Goal: Transaction & Acquisition: Purchase product/service

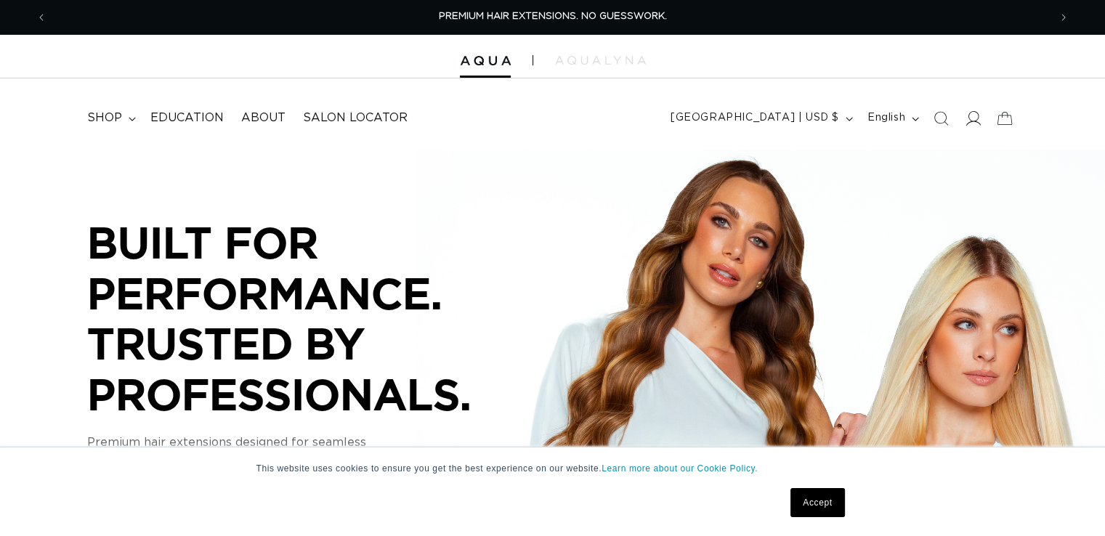
click at [977, 118] on icon at bounding box center [972, 117] width 15 height 15
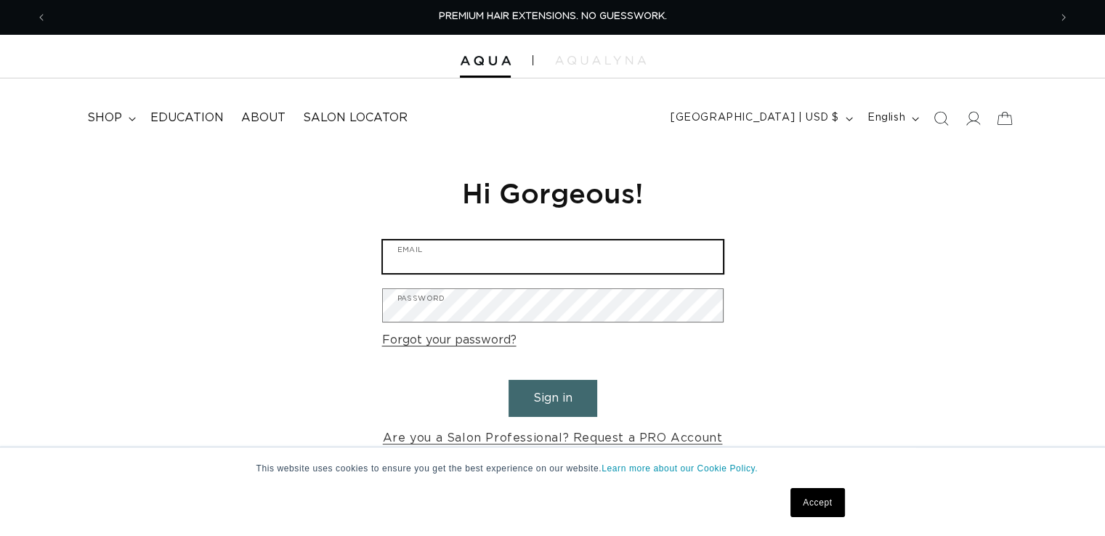
click at [645, 253] on input "Email" at bounding box center [553, 257] width 340 height 33
click at [570, 256] on input "Email" at bounding box center [553, 257] width 340 height 33
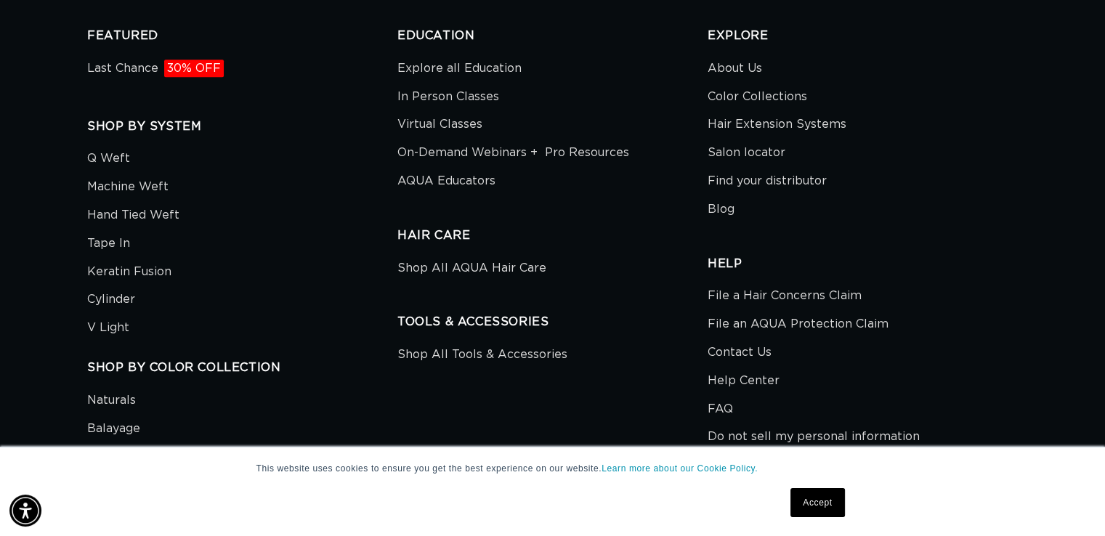
scroll to position [0, 2003]
click at [154, 192] on link "Machine Weft" at bounding box center [127, 187] width 81 height 28
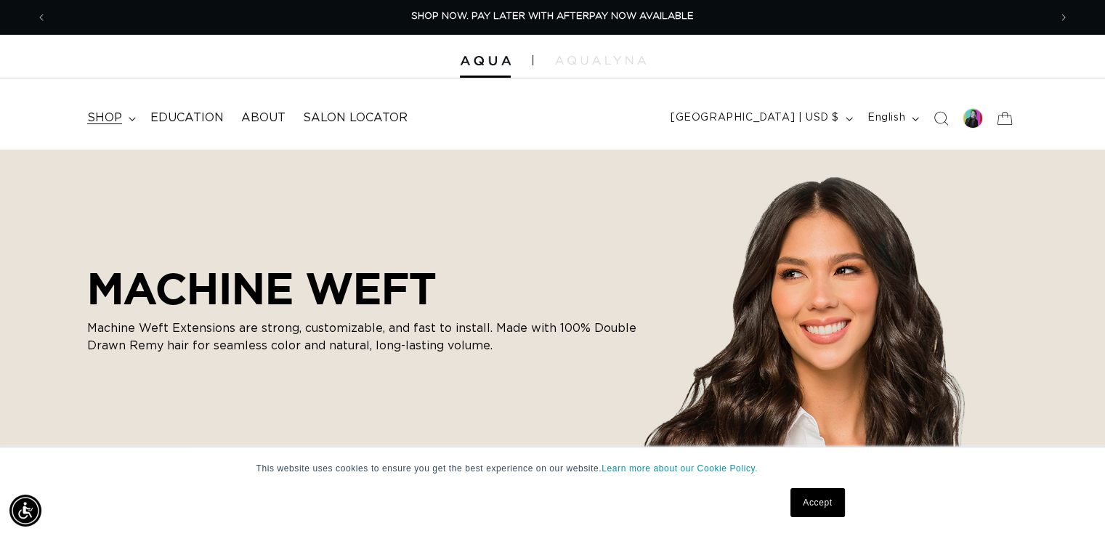
click at [116, 121] on span "shop" at bounding box center [104, 117] width 35 height 15
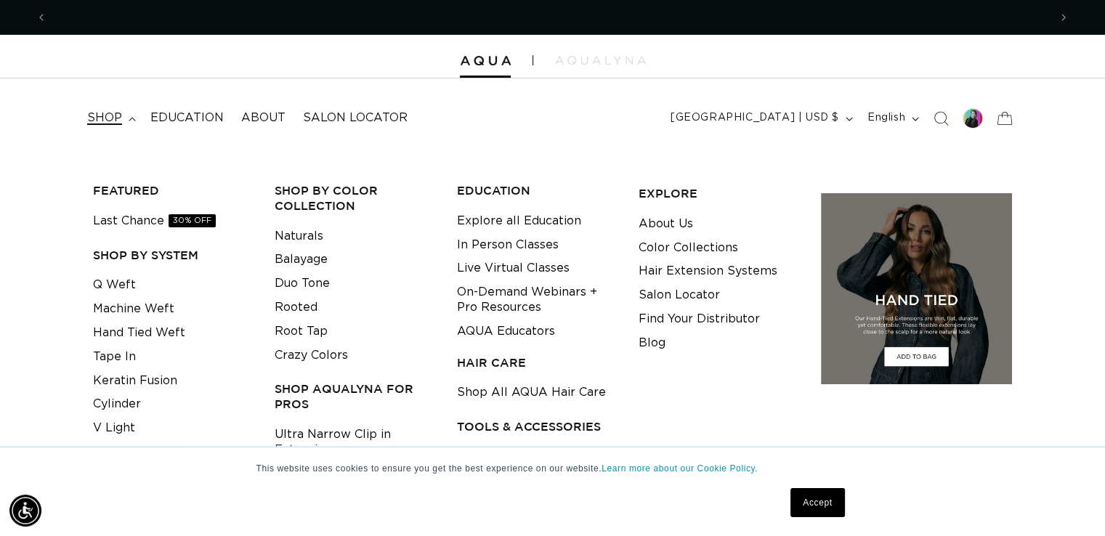
scroll to position [0, 2003]
click at [110, 282] on link "Q Weft" at bounding box center [114, 285] width 43 height 24
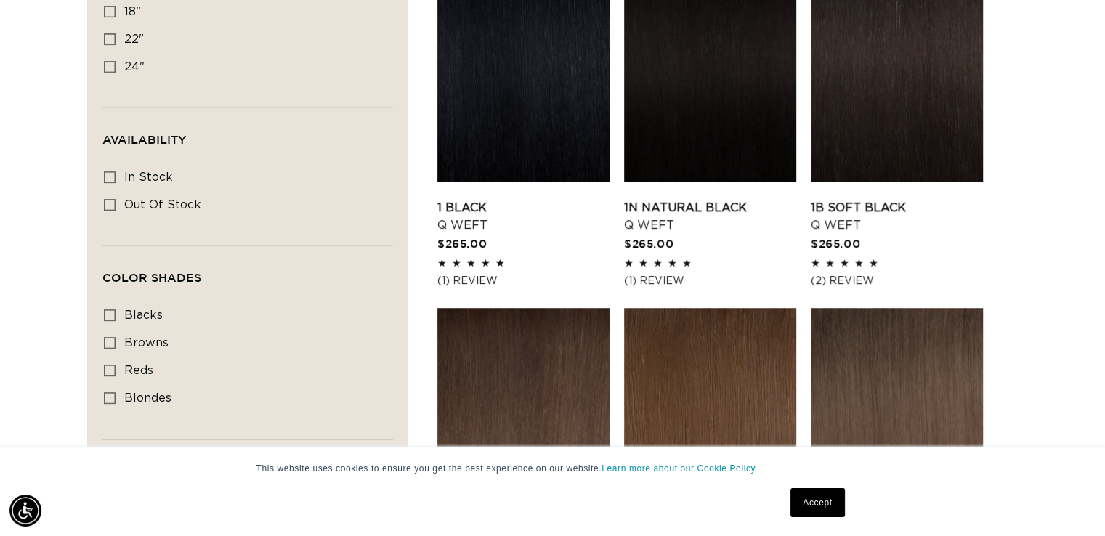
scroll to position [596, 0]
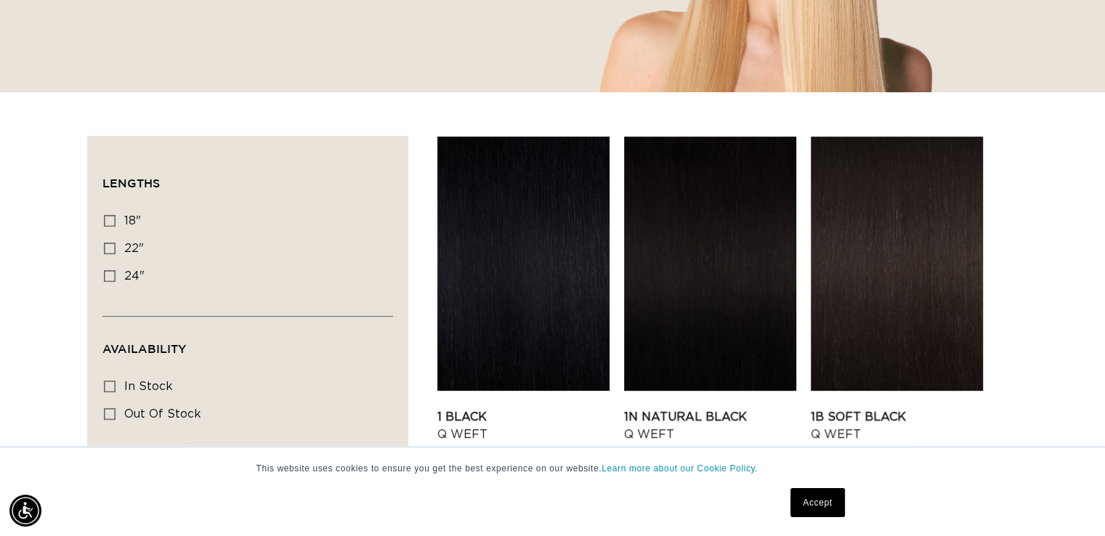
click at [105, 348] on span "Availability (0)" at bounding box center [144, 348] width 84 height 13
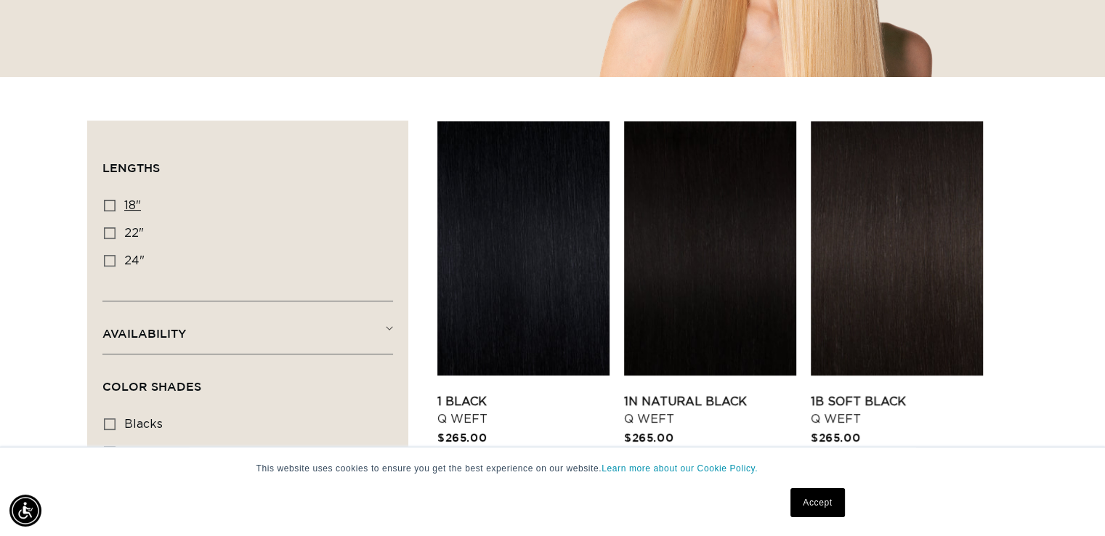
click at [109, 216] on label "18" 18" (5 products)" at bounding box center [243, 207] width 279 height 28
click at [109, 211] on input "18" 18" (5 products)" at bounding box center [110, 206] width 12 height 12
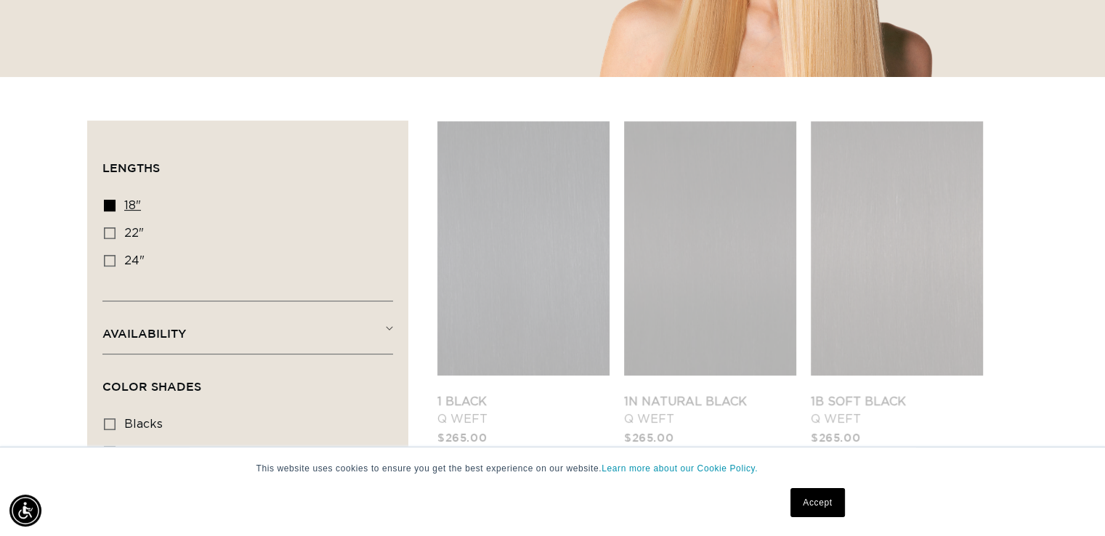
click at [105, 206] on icon at bounding box center [110, 206] width 12 height 12
click at [105, 206] on input "18" 18" (5 products)" at bounding box center [110, 206] width 12 height 12
checkbox input "false"
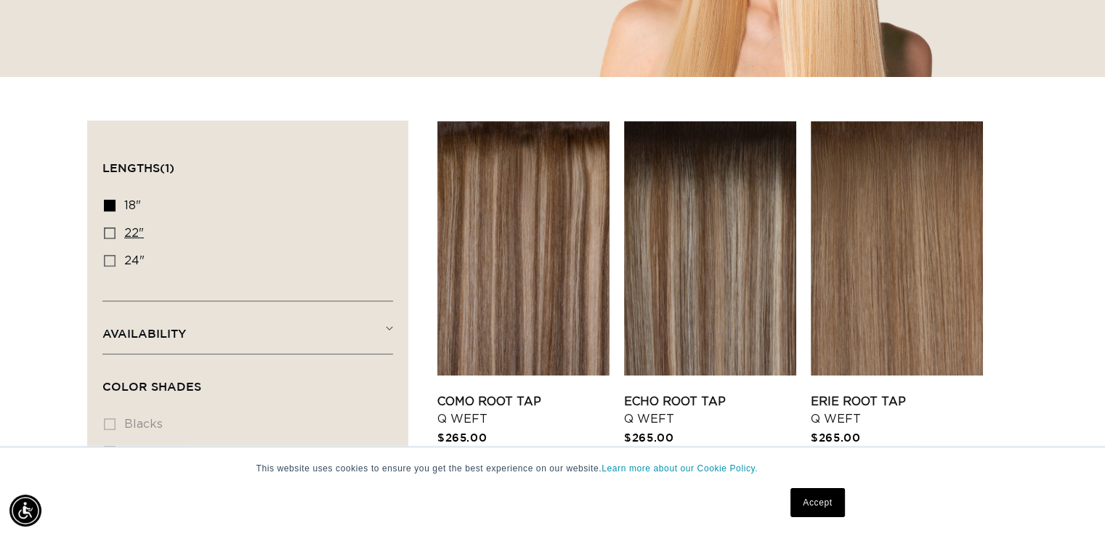
click at [108, 235] on icon at bounding box center [110, 233] width 12 height 12
click at [108, 235] on input "22" 22" (5 products)" at bounding box center [110, 233] width 12 height 12
checkbox input "true"
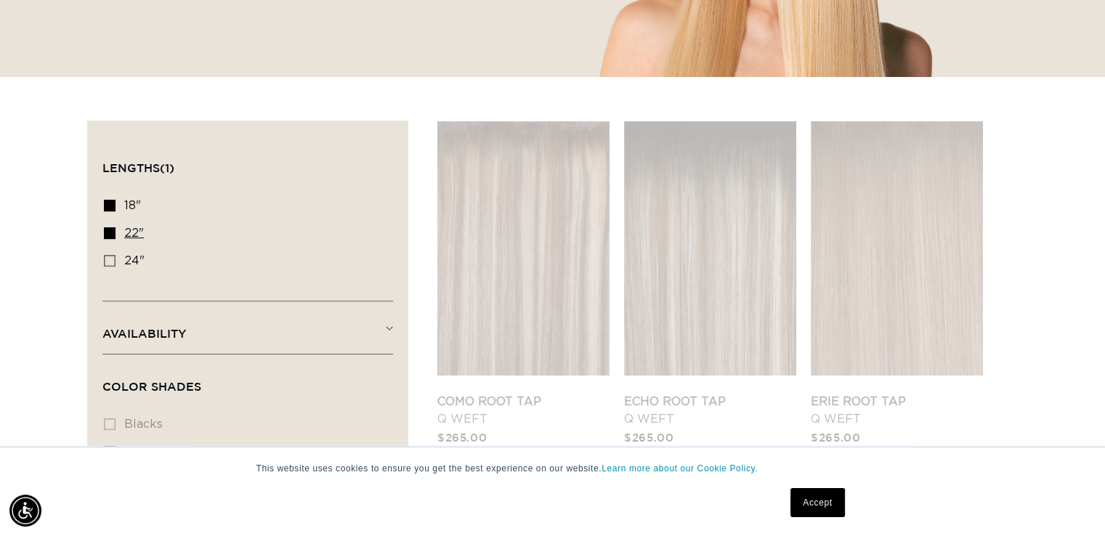
scroll to position [0, 2003]
click at [73, 376] on div "Filter: Lengths (1) Lengths 18" 18" (5 products) 22" 22" (5 products) 24" Avail…" at bounding box center [552, 480] width 1105 height 719
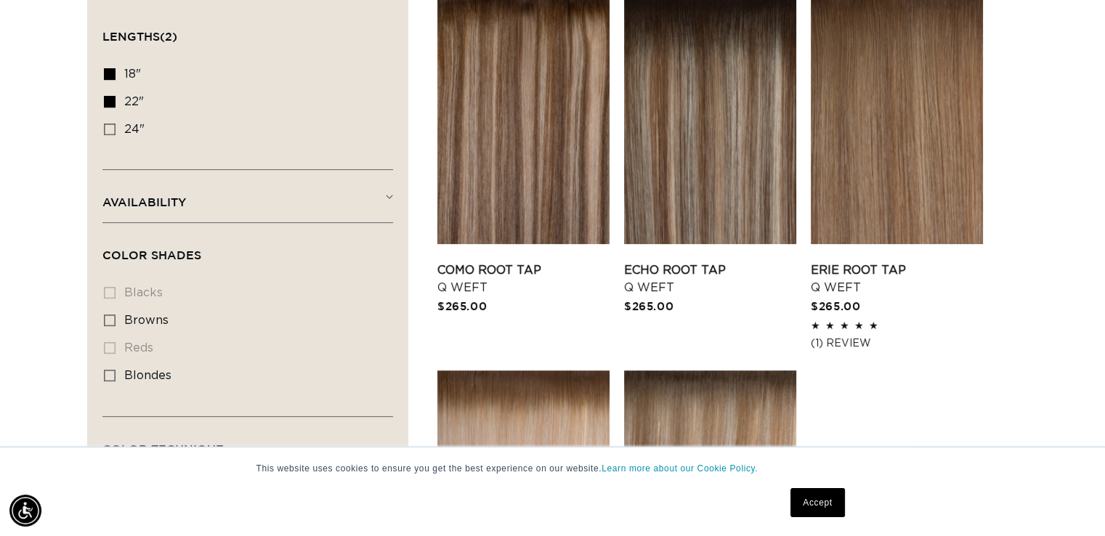
scroll to position [537, 0]
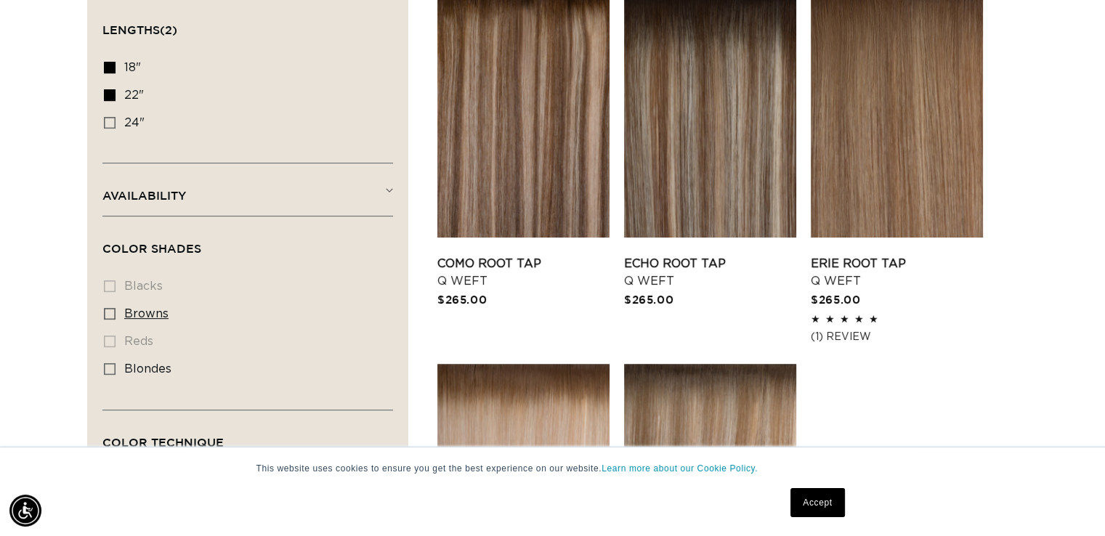
click at [105, 308] on icon at bounding box center [110, 314] width 12 height 12
click at [105, 308] on input "browns browns (5 products)" at bounding box center [110, 314] width 12 height 12
checkbox input "true"
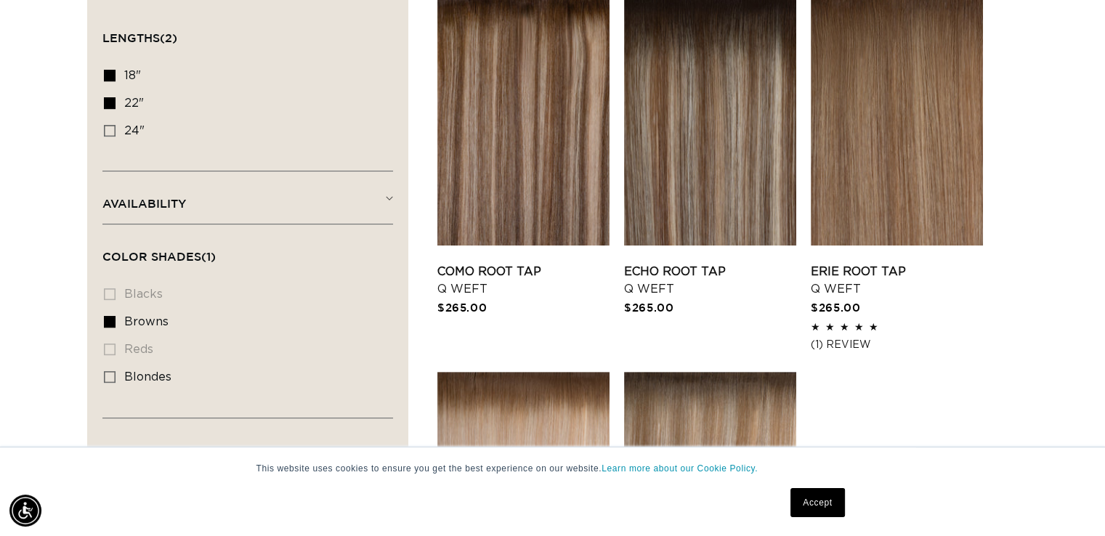
scroll to position [504, 0]
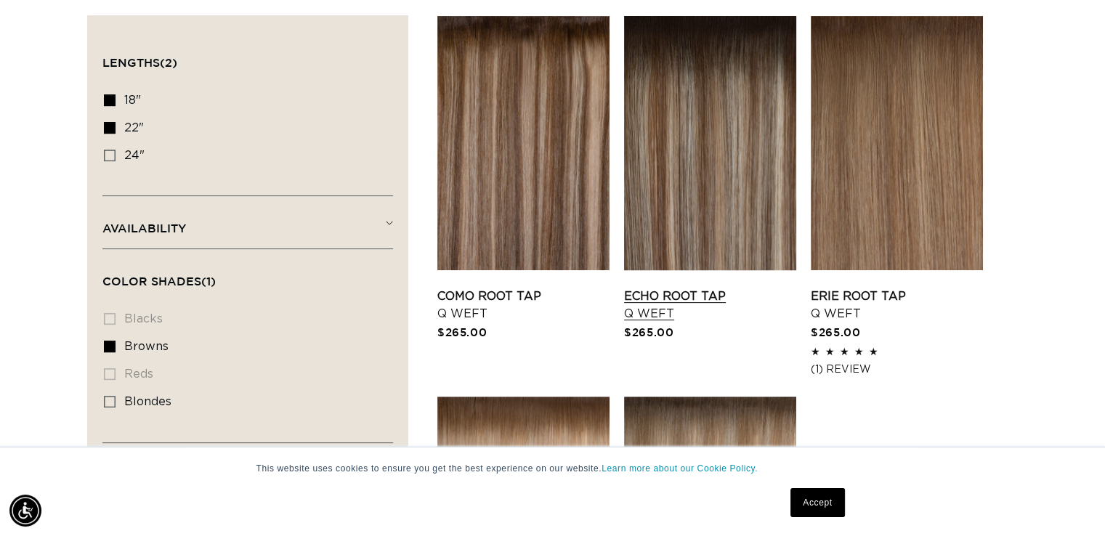
click at [697, 288] on link "Echo Root Tap Q Weft" at bounding box center [710, 305] width 172 height 35
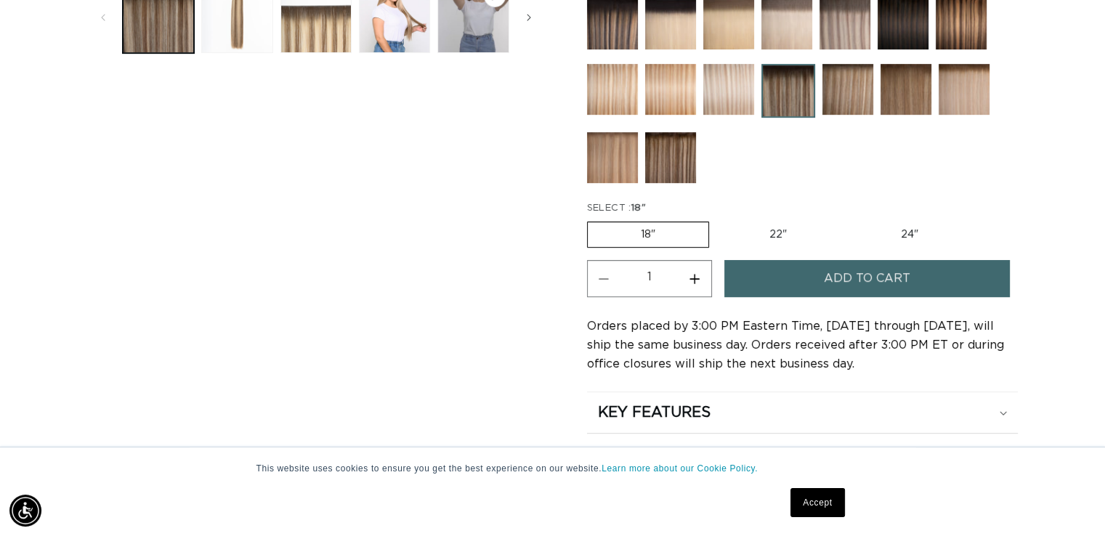
scroll to position [663, 0]
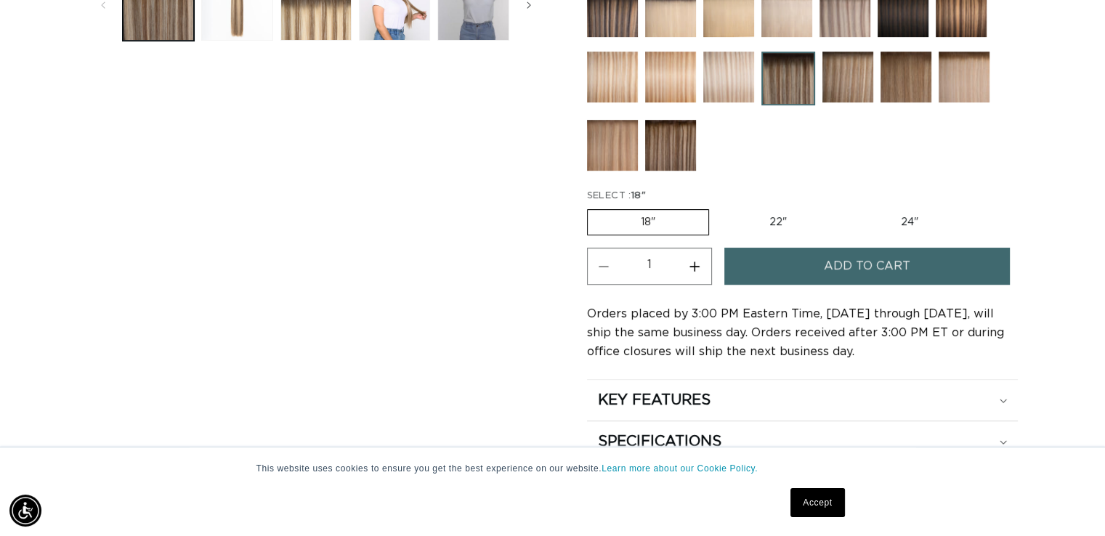
click at [785, 212] on label "22" Variant sold out or unavailable" at bounding box center [778, 222] width 124 height 25
click at [717, 207] on input "22" Variant sold out or unavailable" at bounding box center [716, 206] width 1 height 1
radio input "true"
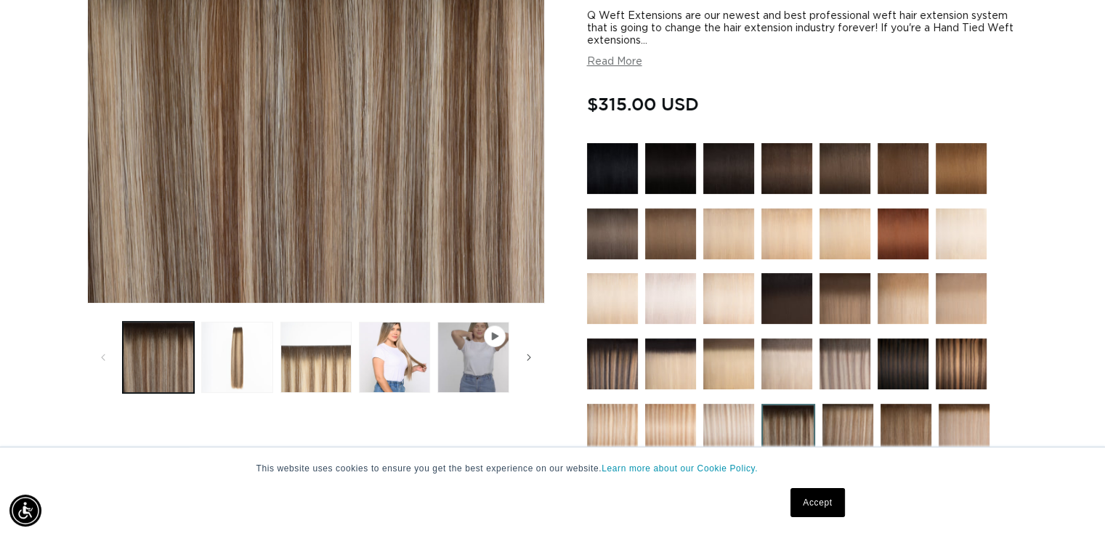
scroll to position [323, 0]
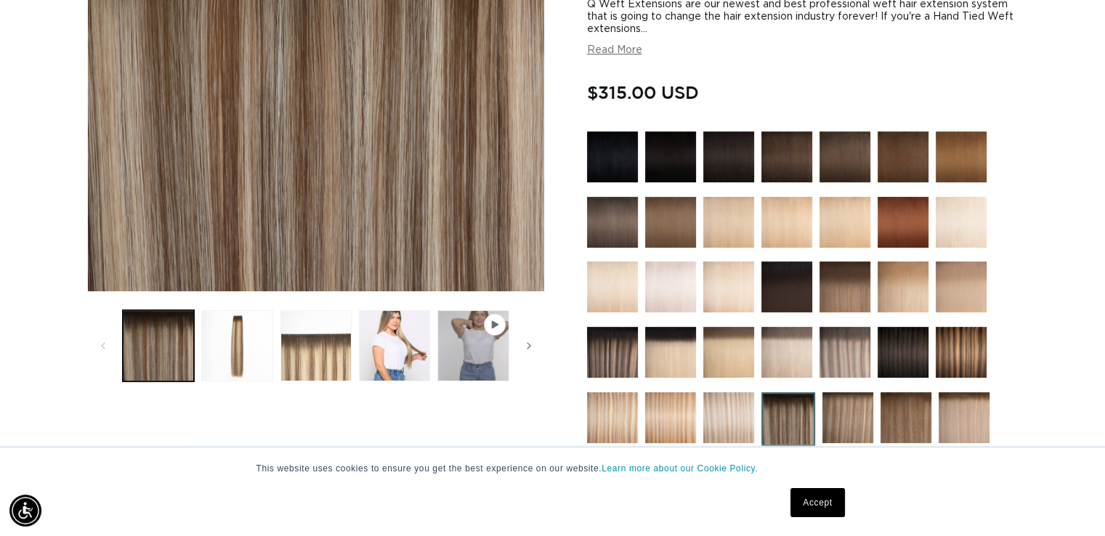
click at [596, 355] on img at bounding box center [612, 352] width 51 height 51
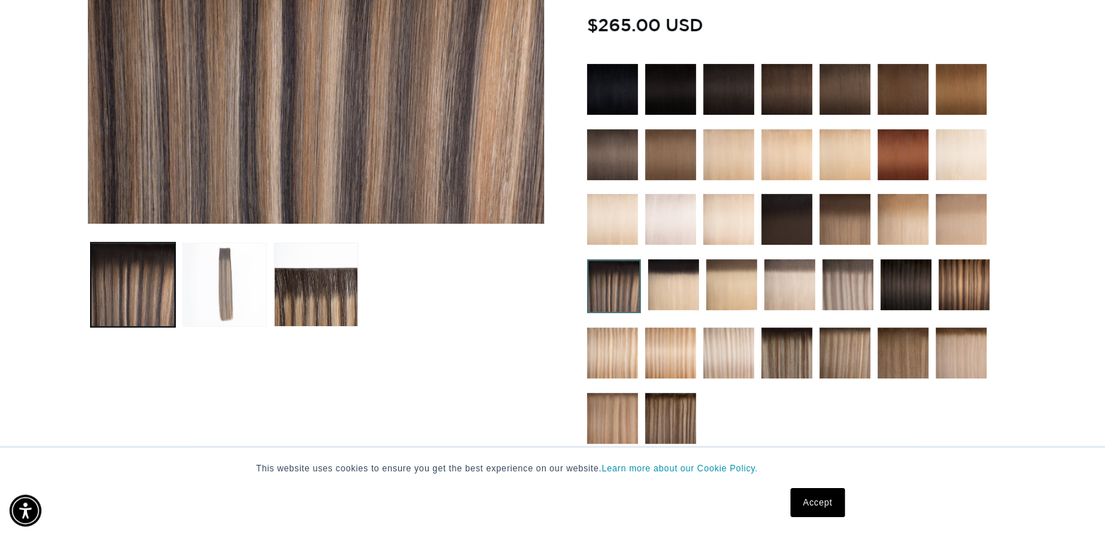
click at [209, 304] on button "Load image 2 in gallery view" at bounding box center [224, 285] width 84 height 84
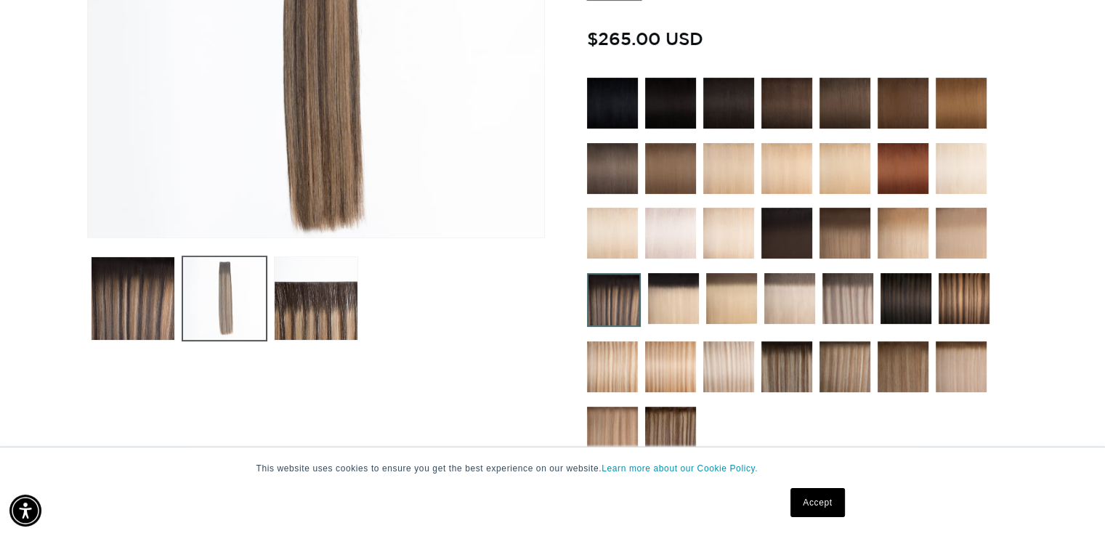
scroll to position [377, 0]
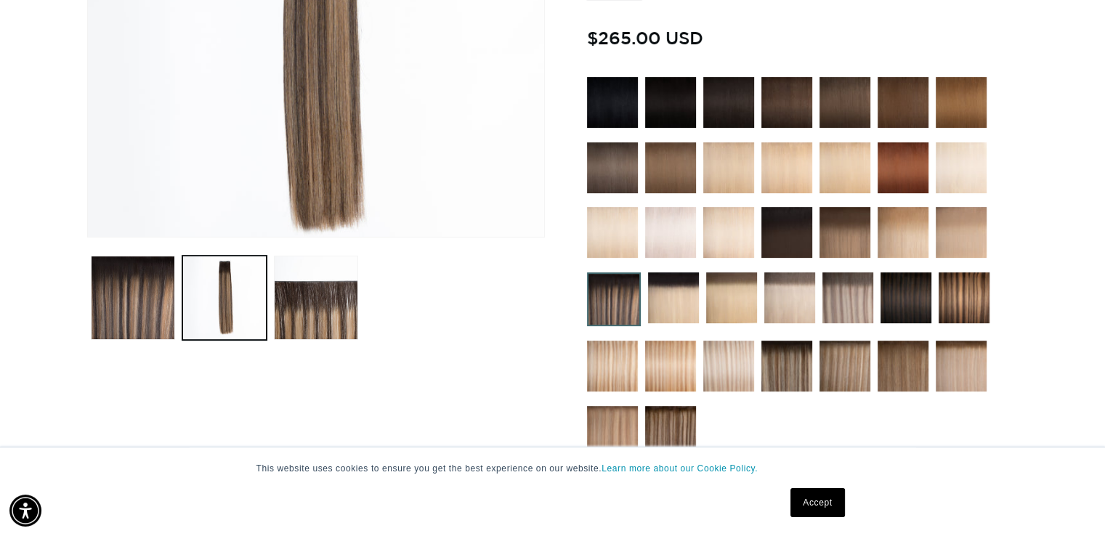
click at [780, 376] on img at bounding box center [786, 366] width 51 height 51
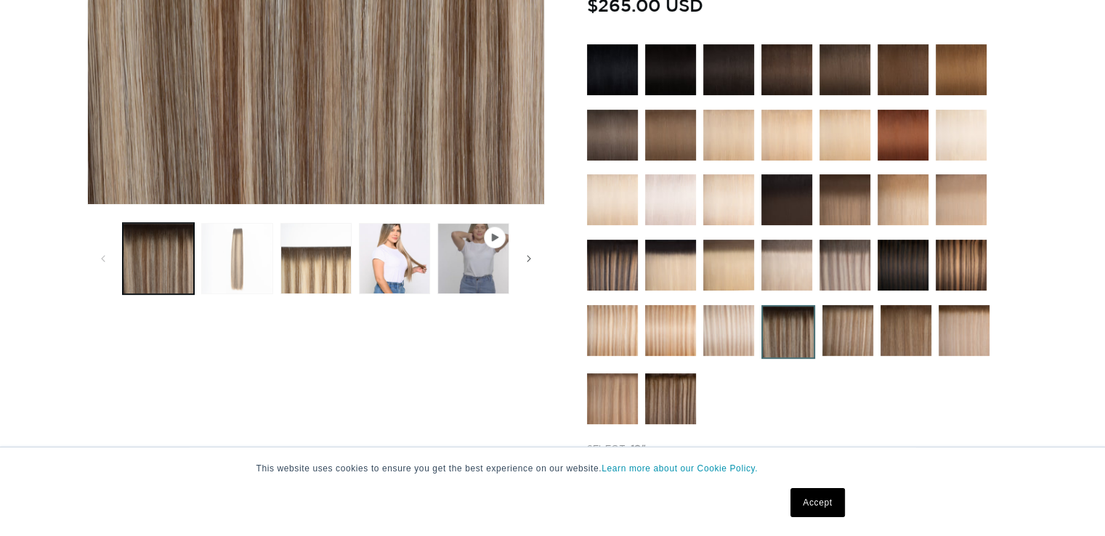
click at [236, 264] on button "Load image 2 in gallery view" at bounding box center [236, 258] width 71 height 71
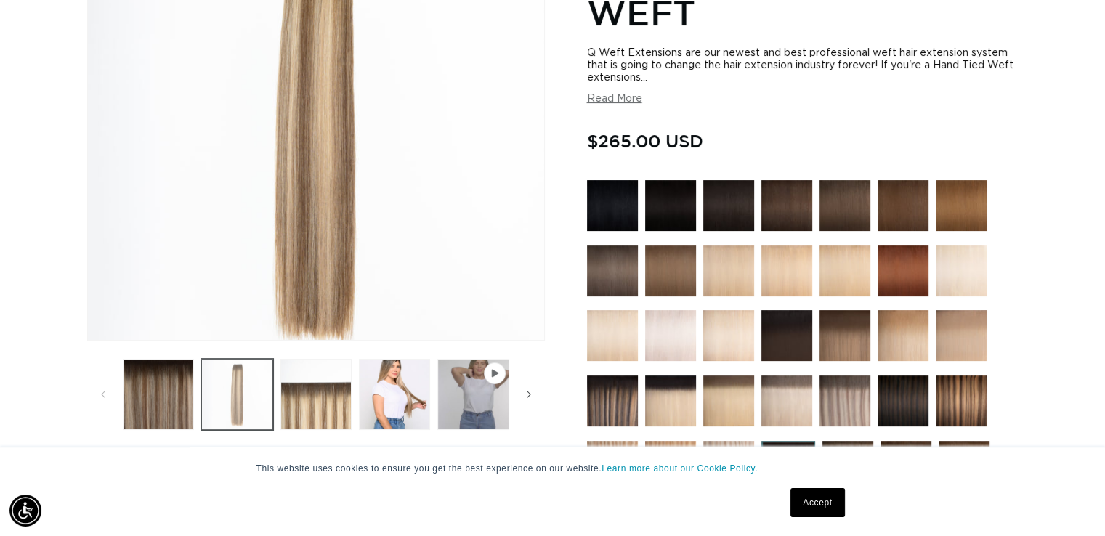
scroll to position [336, 0]
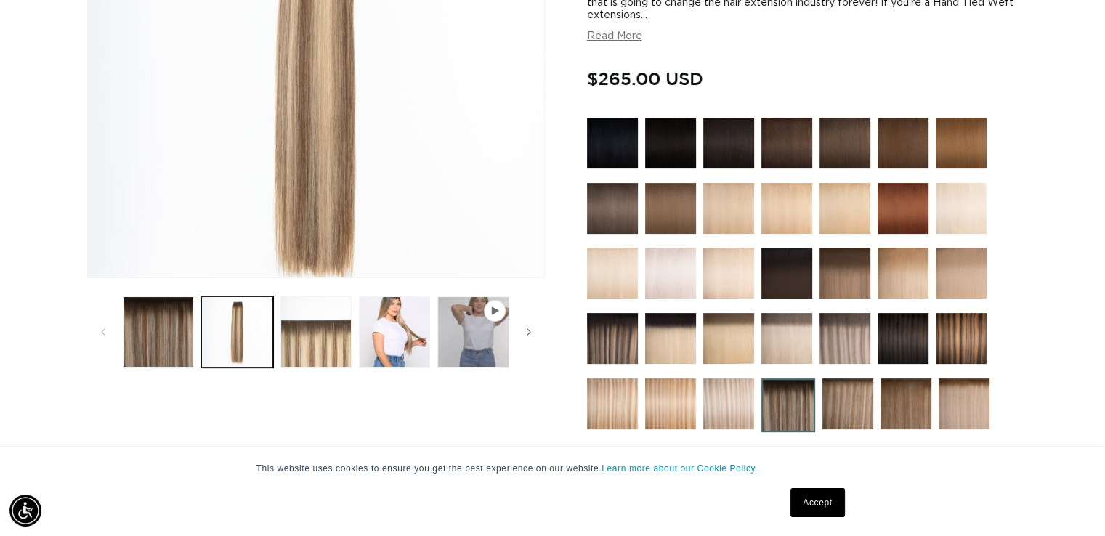
click at [968, 343] on img at bounding box center [961, 338] width 51 height 51
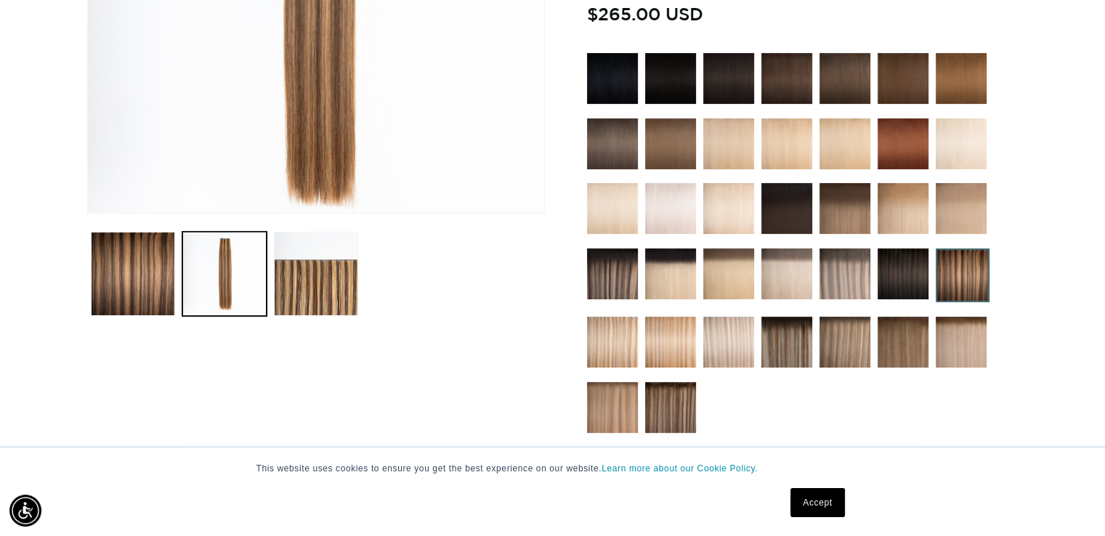
scroll to position [401, 0]
click at [663, 421] on img at bounding box center [670, 407] width 51 height 51
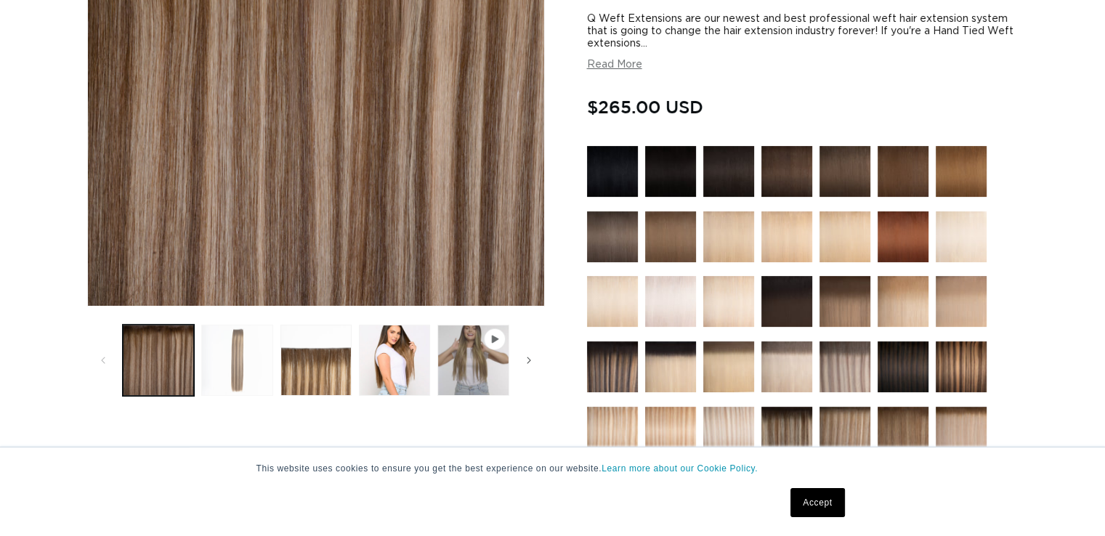
click at [233, 347] on button "Load image 2 in gallery view" at bounding box center [236, 360] width 71 height 71
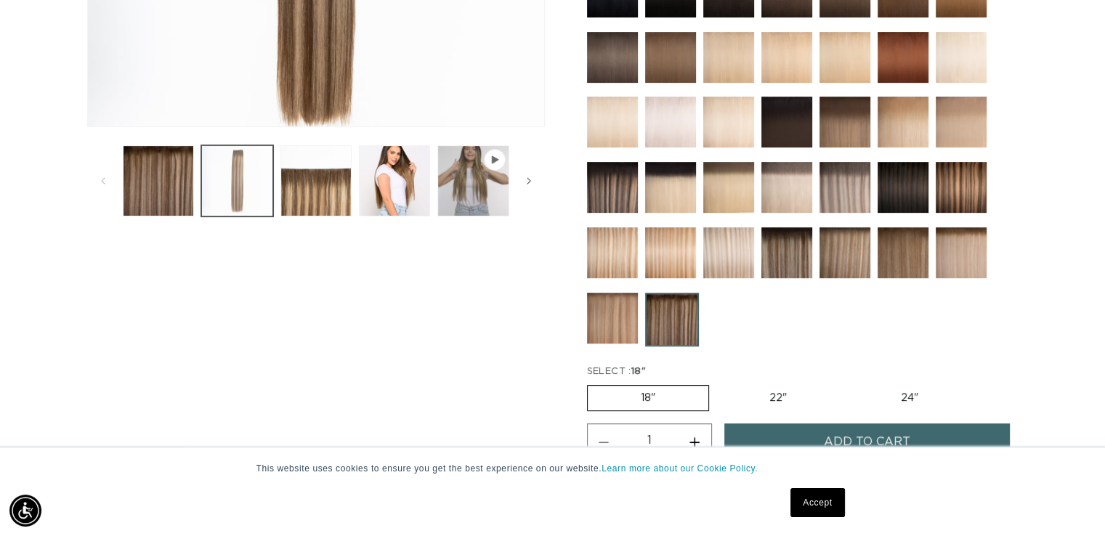
scroll to position [517, 0]
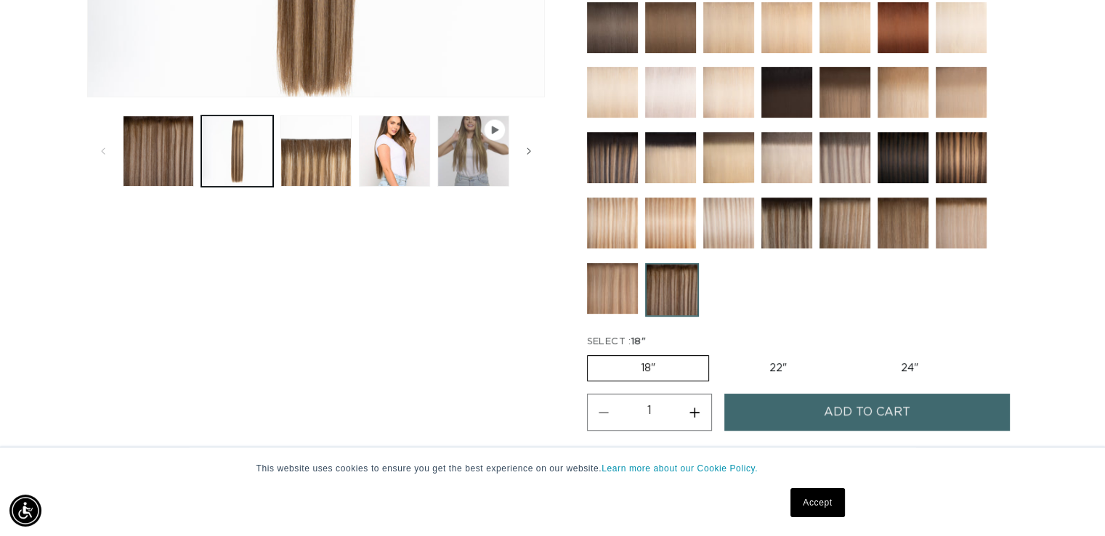
click at [783, 233] on img at bounding box center [786, 223] width 51 height 51
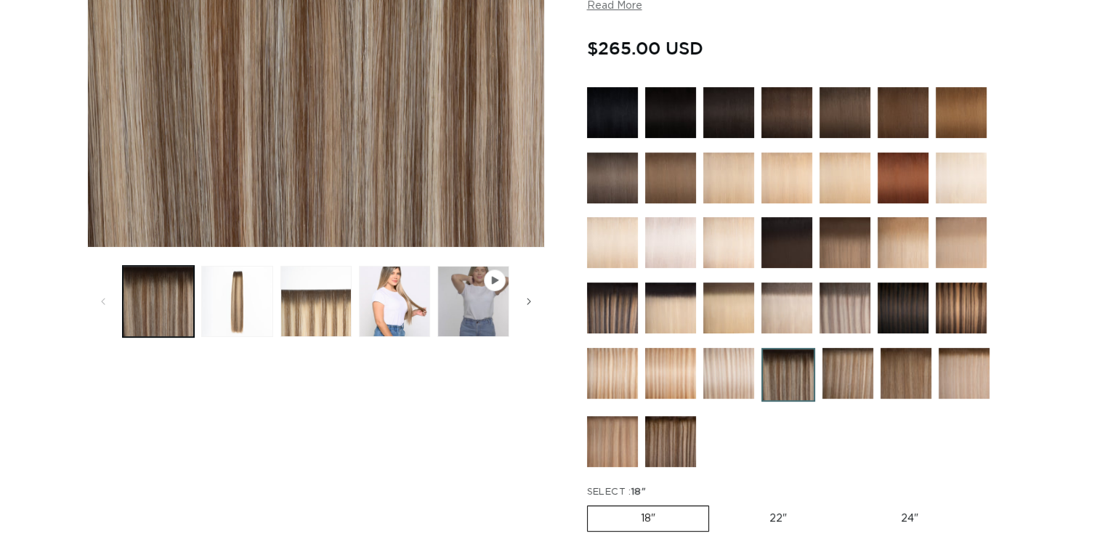
scroll to position [367, 0]
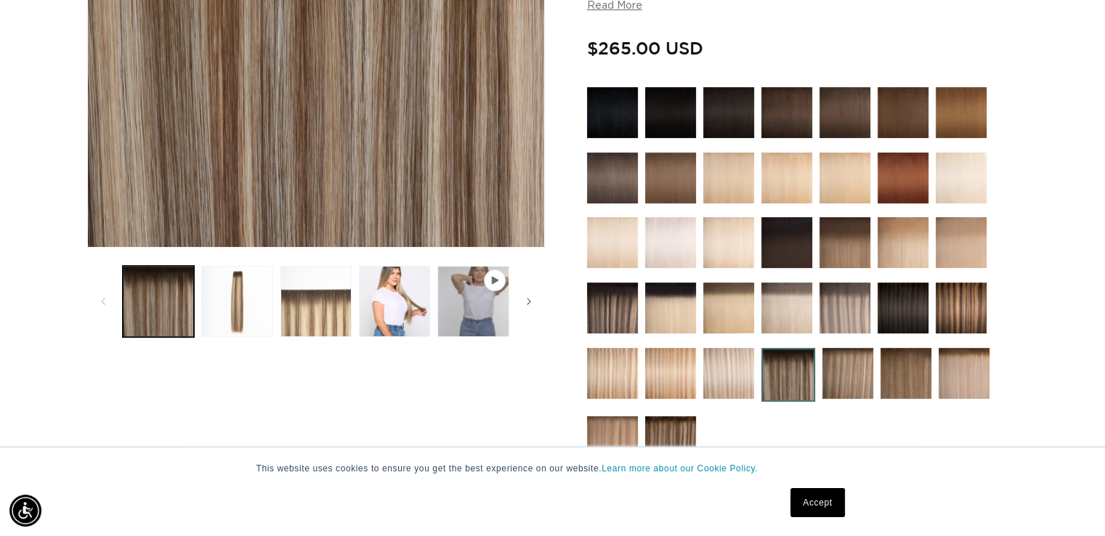
click at [606, 314] on img at bounding box center [612, 308] width 51 height 51
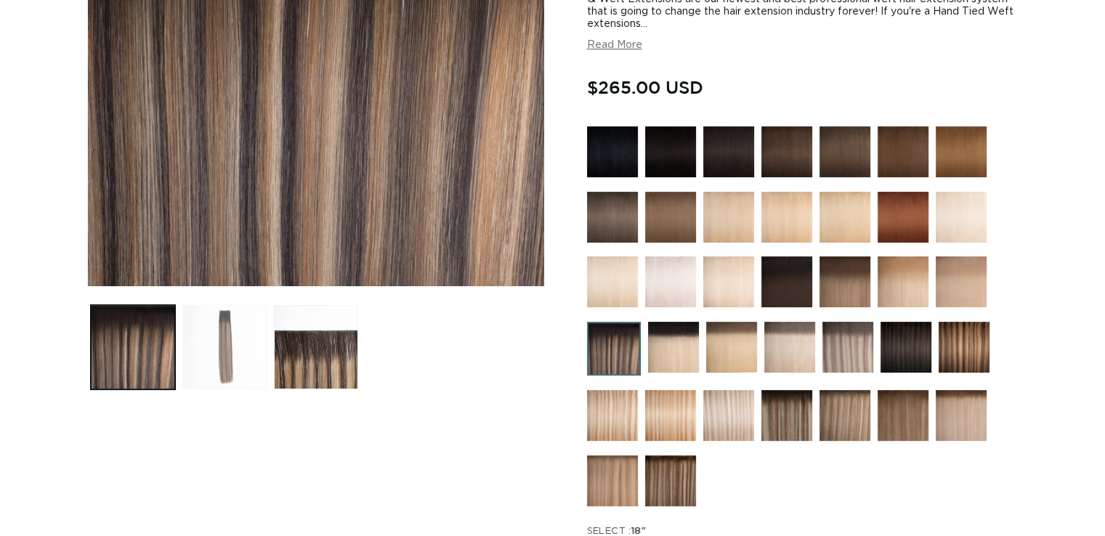
click at [224, 351] on button "Load image 2 in gallery view" at bounding box center [224, 347] width 84 height 84
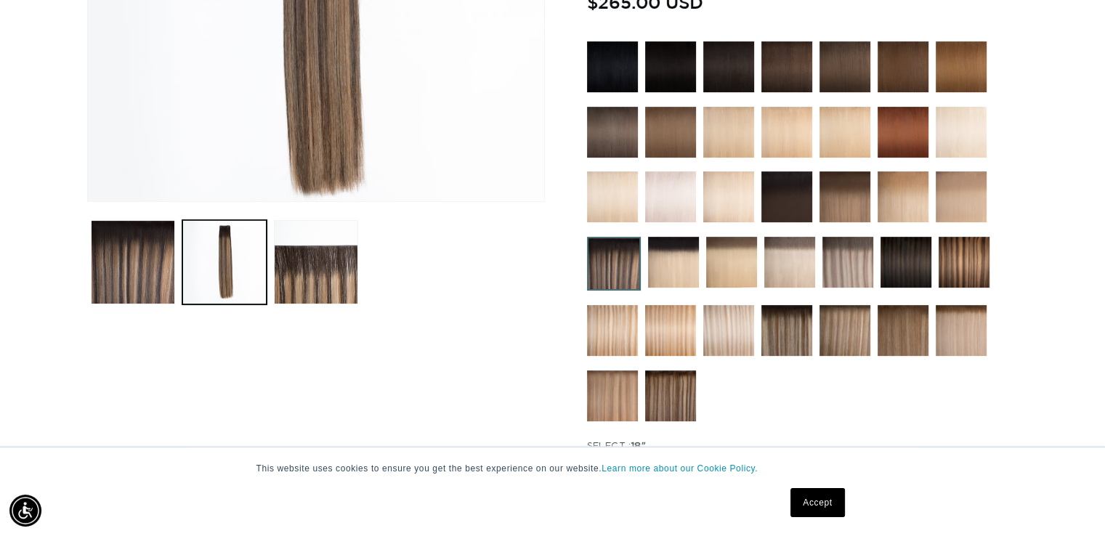
scroll to position [425, 0]
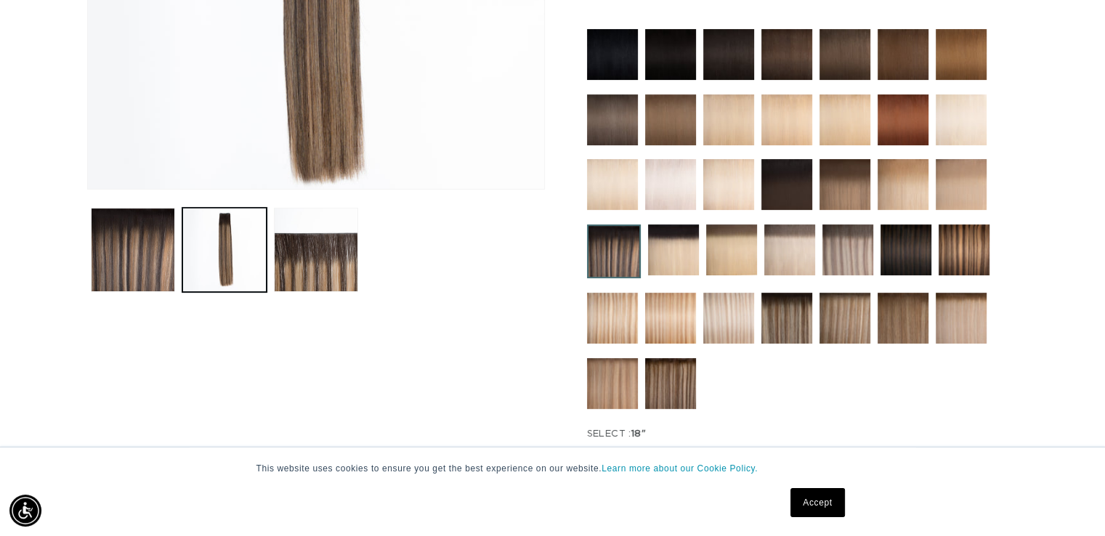
click at [663, 385] on img at bounding box center [670, 383] width 51 height 51
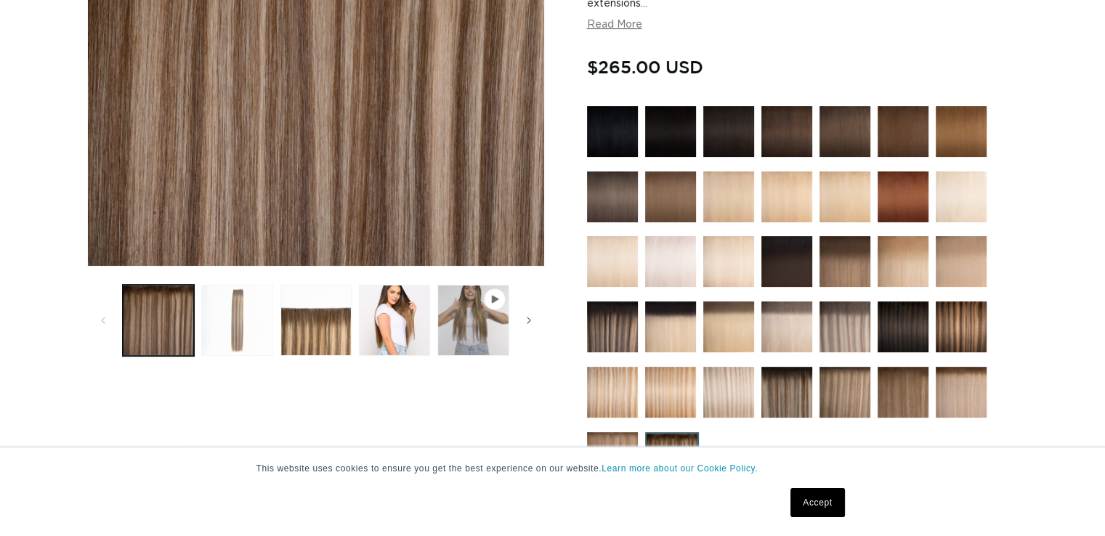
click at [253, 339] on button "Load image 2 in gallery view" at bounding box center [236, 320] width 71 height 71
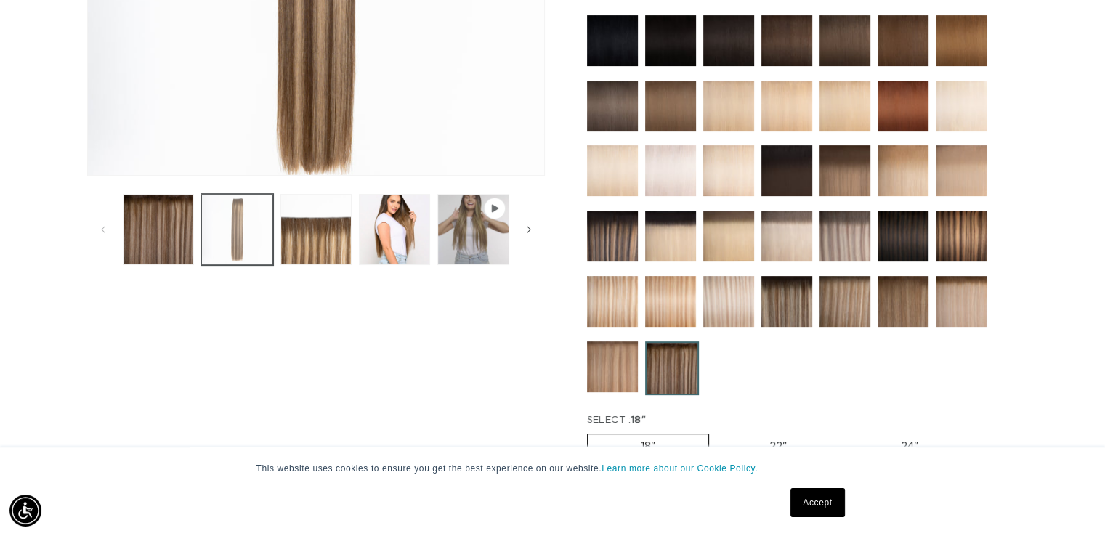
scroll to position [445, 0]
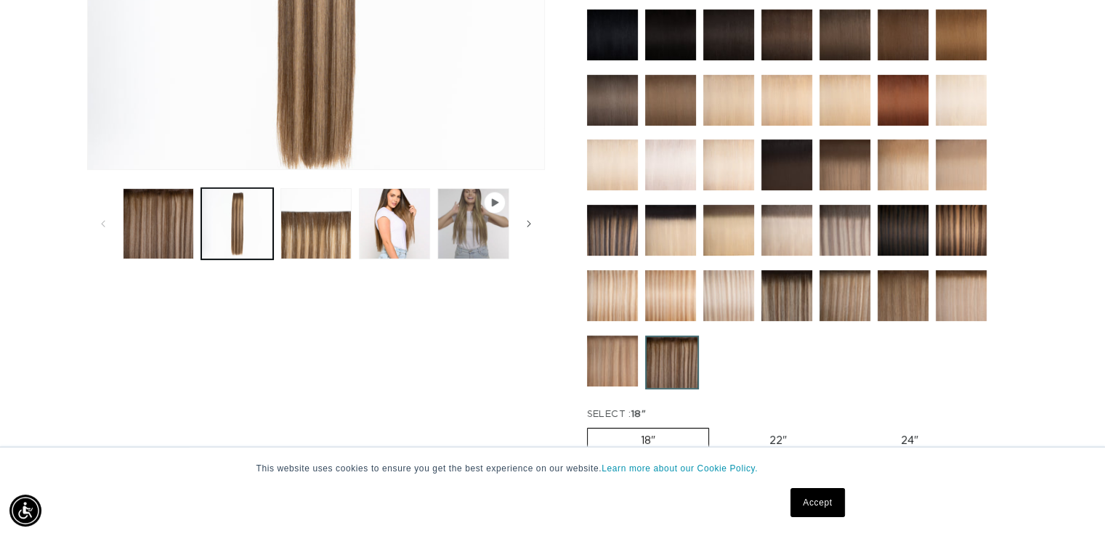
click at [793, 296] on img at bounding box center [786, 295] width 51 height 51
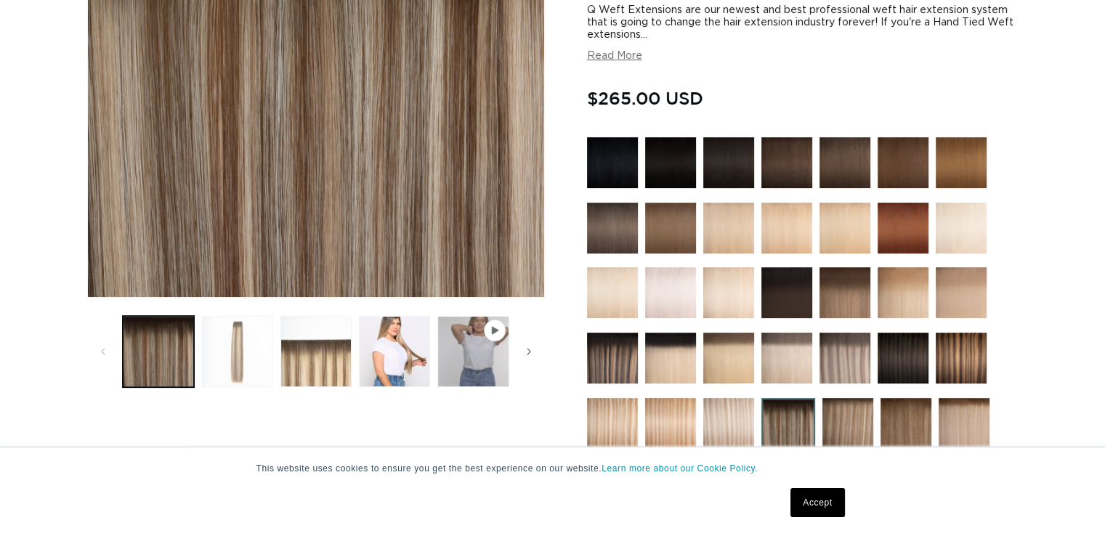
click at [247, 361] on button "Load image 2 in gallery view" at bounding box center [236, 351] width 71 height 71
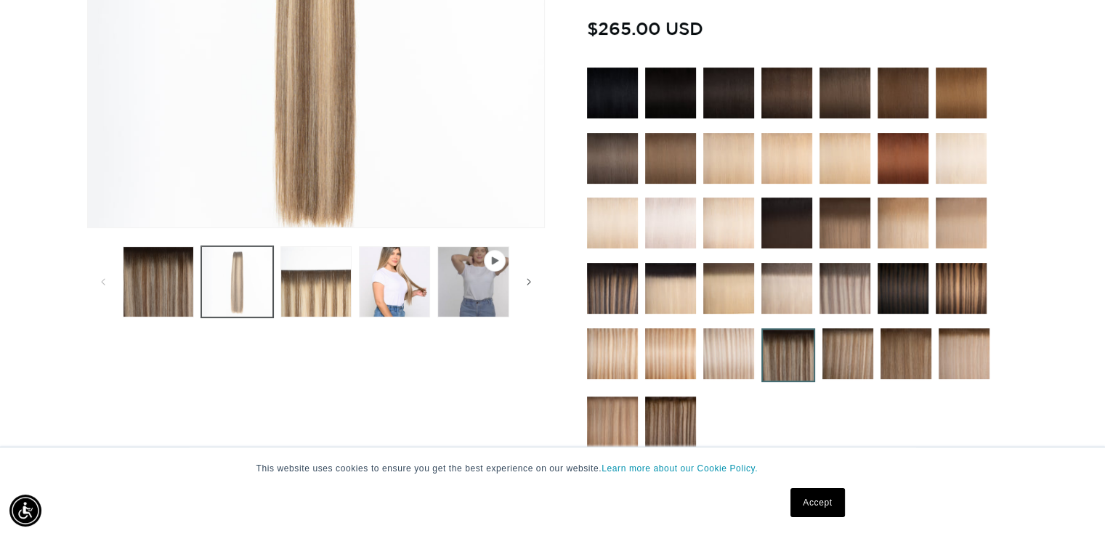
scroll to position [0, 2003]
click at [972, 295] on img at bounding box center [961, 288] width 51 height 51
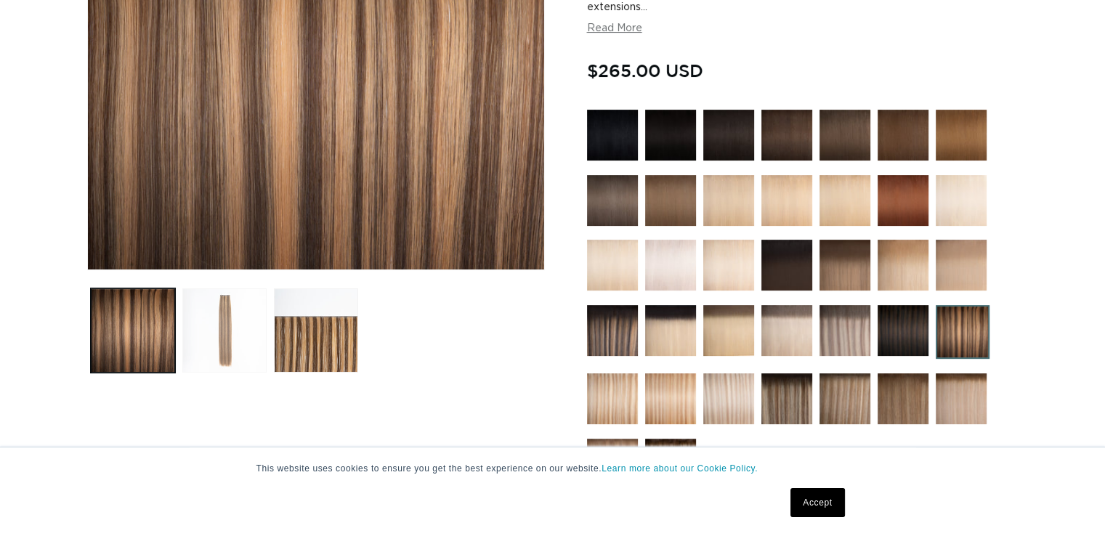
click at [246, 360] on button "Load image 2 in gallery view" at bounding box center [224, 330] width 84 height 84
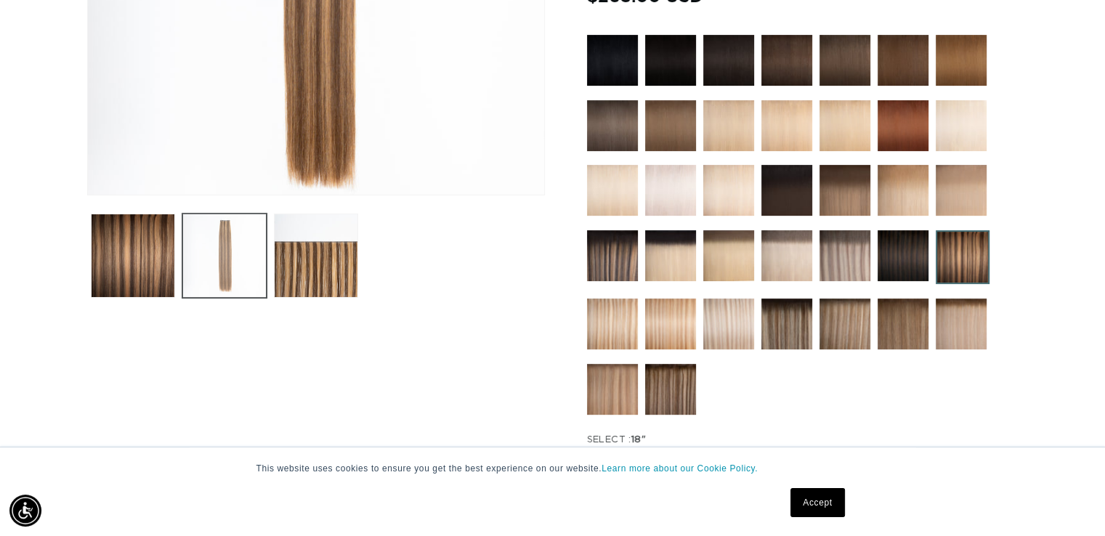
scroll to position [470, 0]
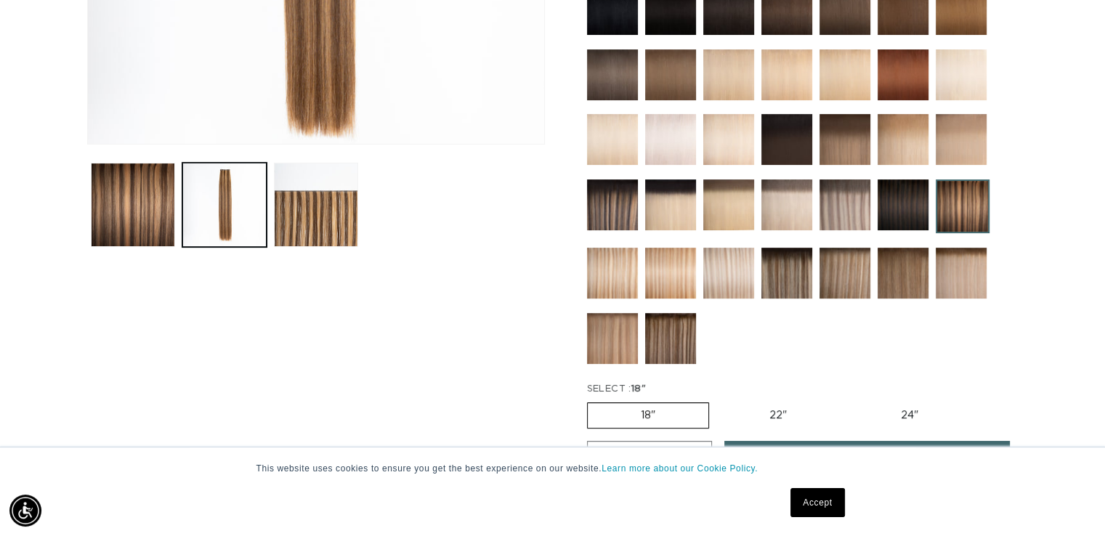
click at [789, 284] on img at bounding box center [786, 273] width 51 height 51
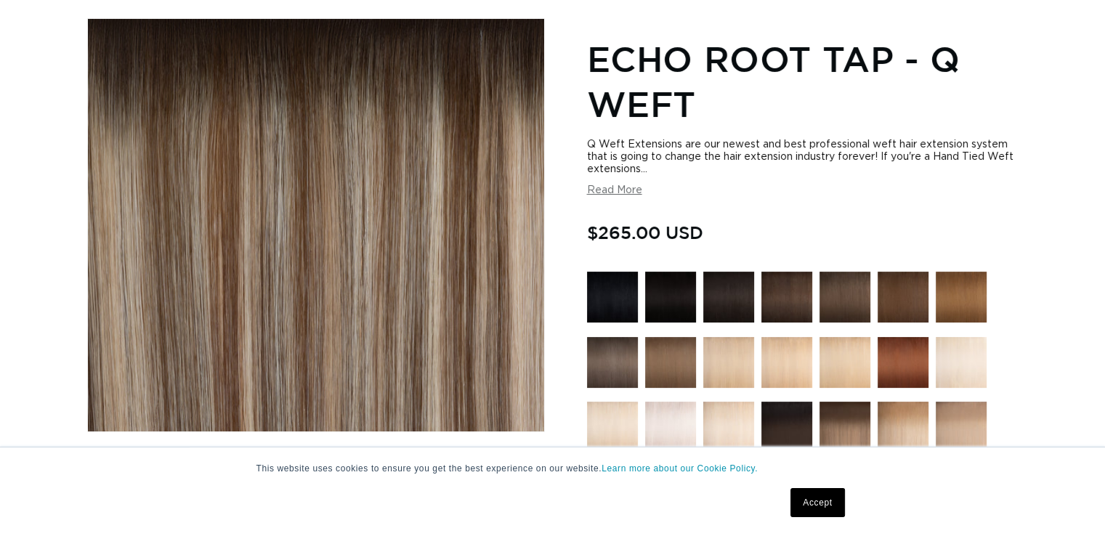
scroll to position [295, 0]
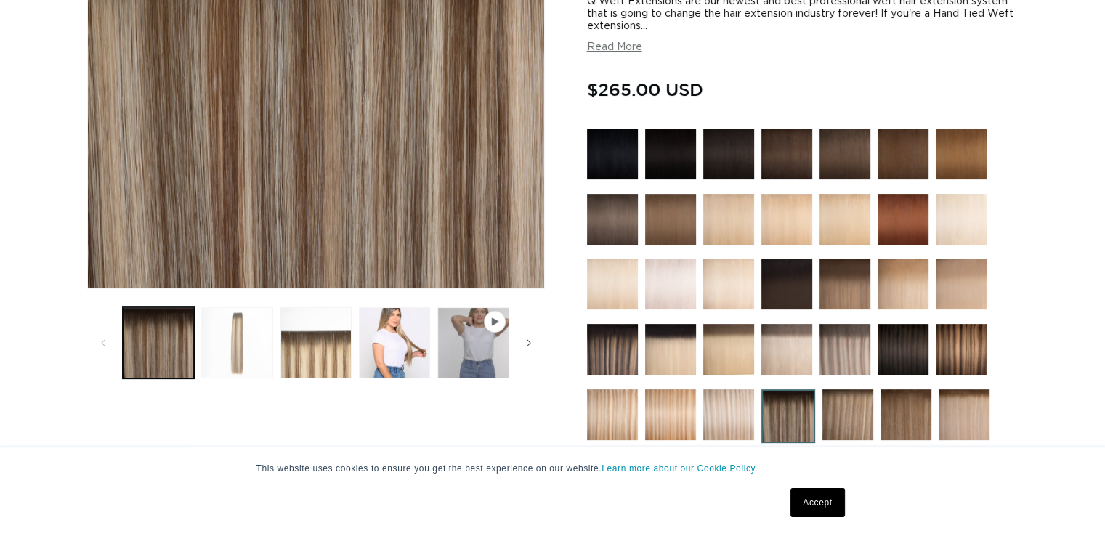
click at [249, 357] on button "Load image 2 in gallery view" at bounding box center [236, 342] width 71 height 71
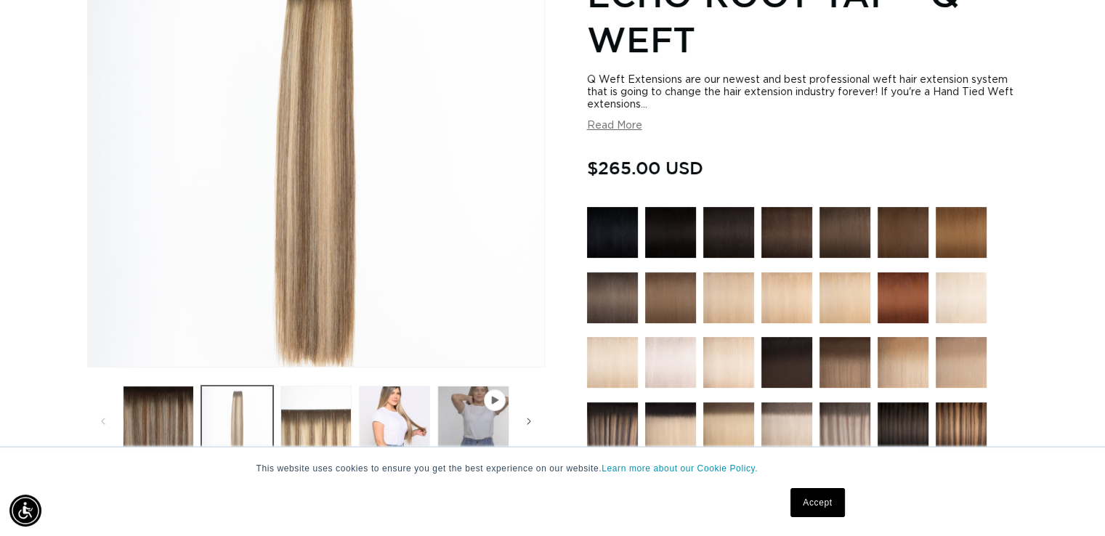
scroll to position [365, 0]
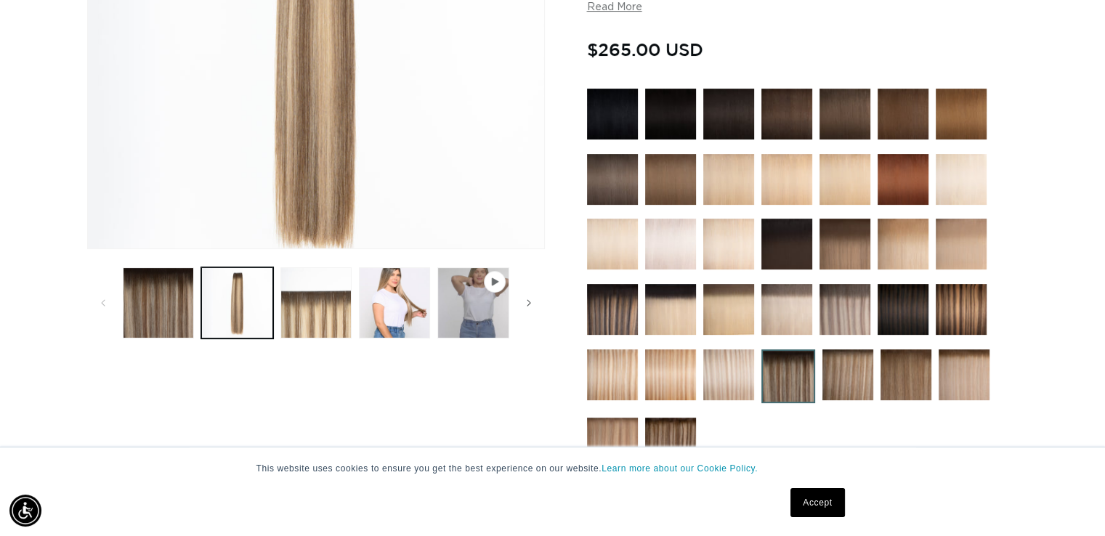
click at [676, 435] on img at bounding box center [670, 443] width 51 height 51
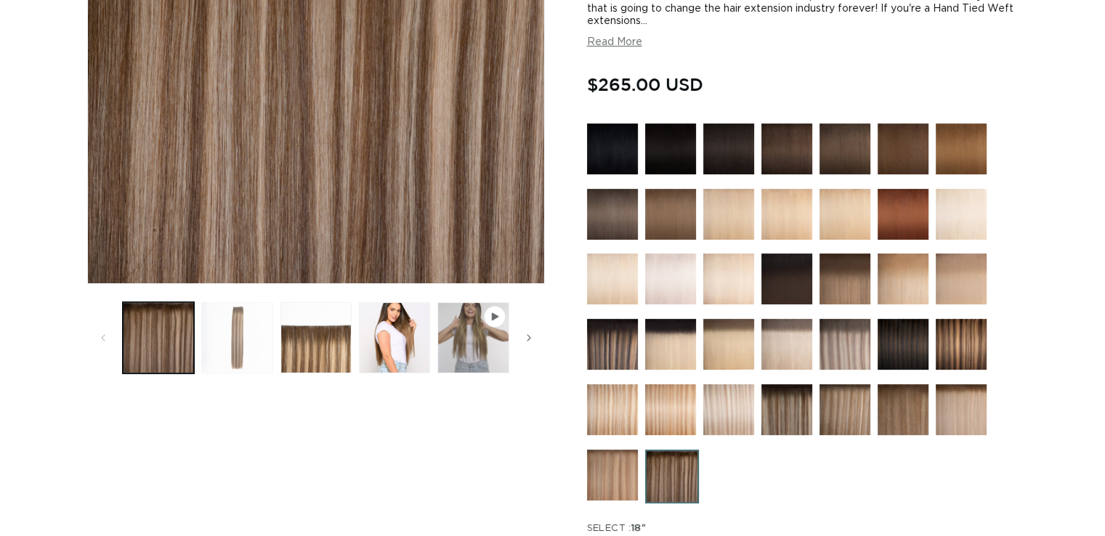
click button "Load image 2 in gallery view"
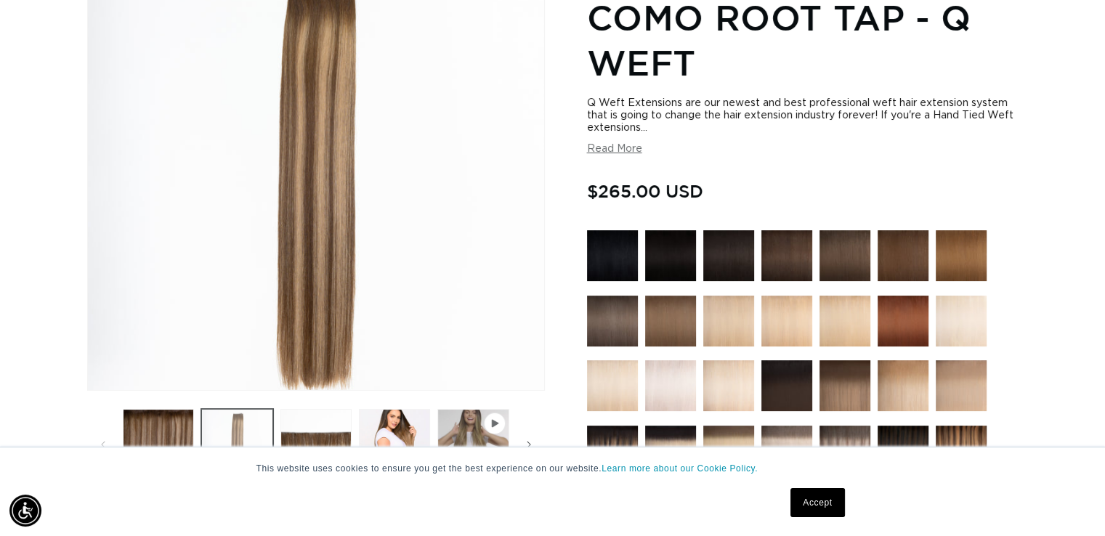
scroll to position [248, 0]
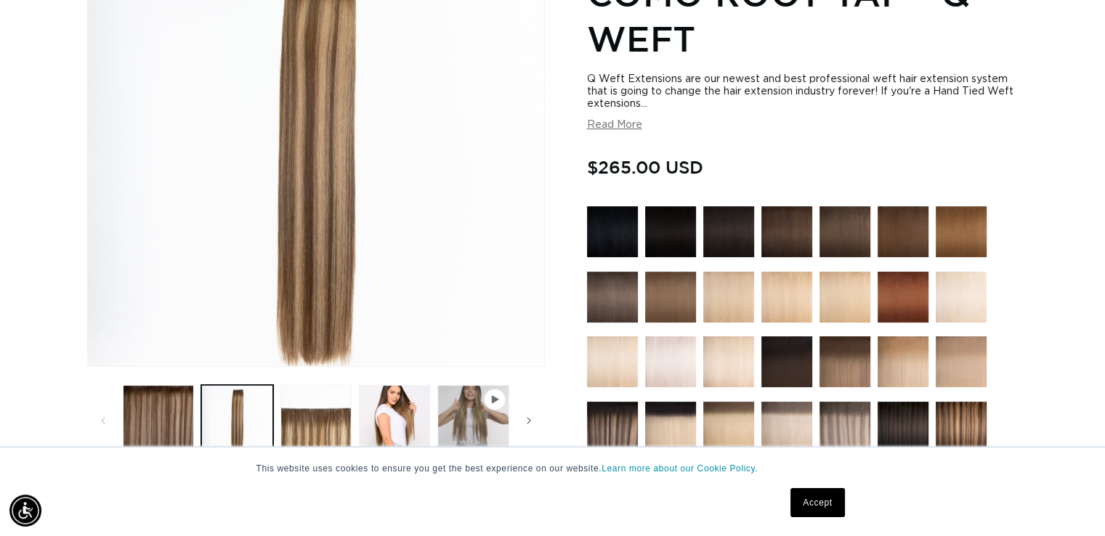
click img
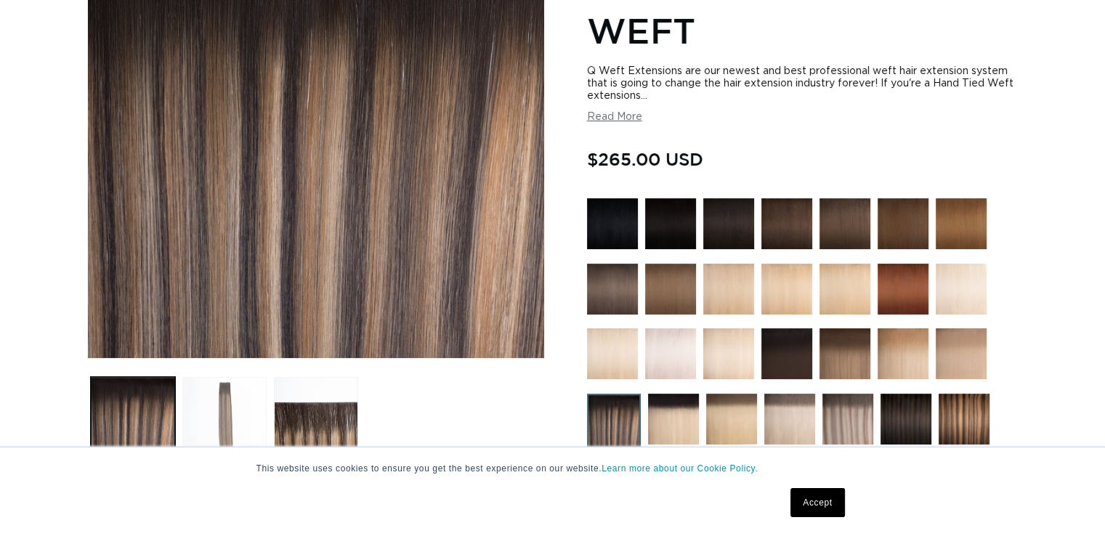
click at [249, 413] on button "Load image 2 in gallery view" at bounding box center [224, 419] width 84 height 84
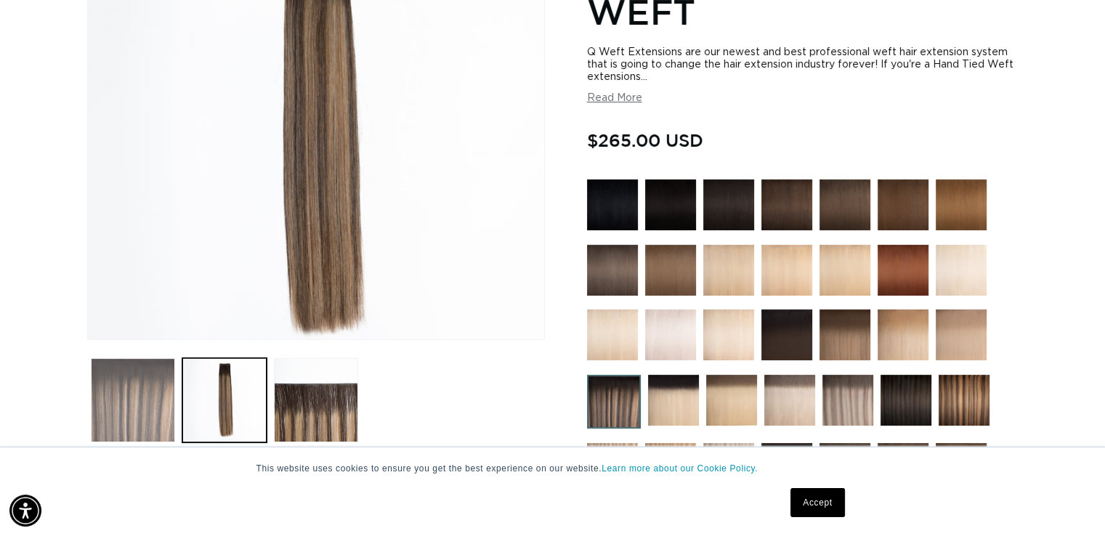
click at [149, 410] on button "Load image 1 in gallery view" at bounding box center [133, 400] width 84 height 84
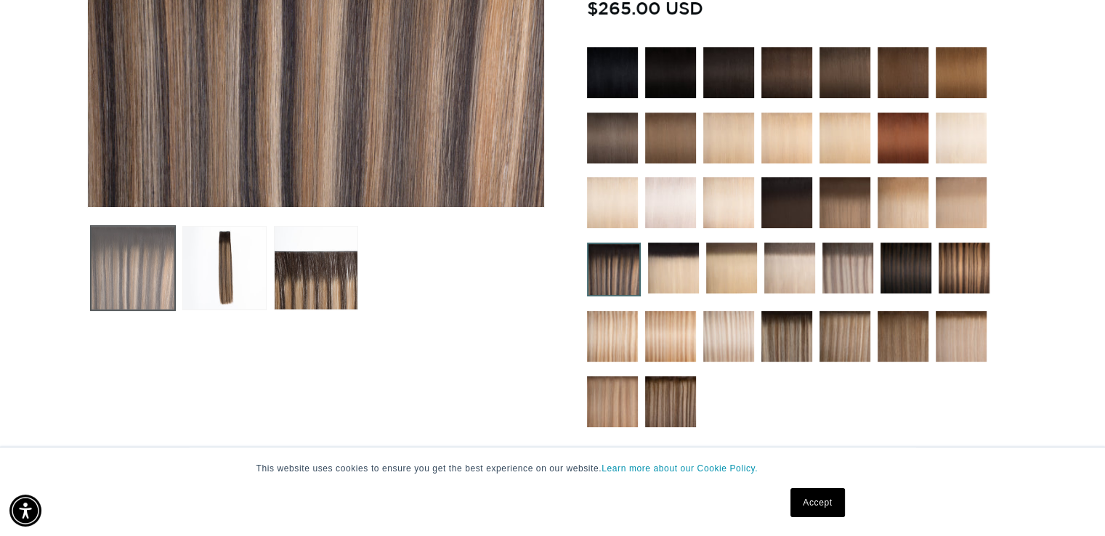
scroll to position [395, 0]
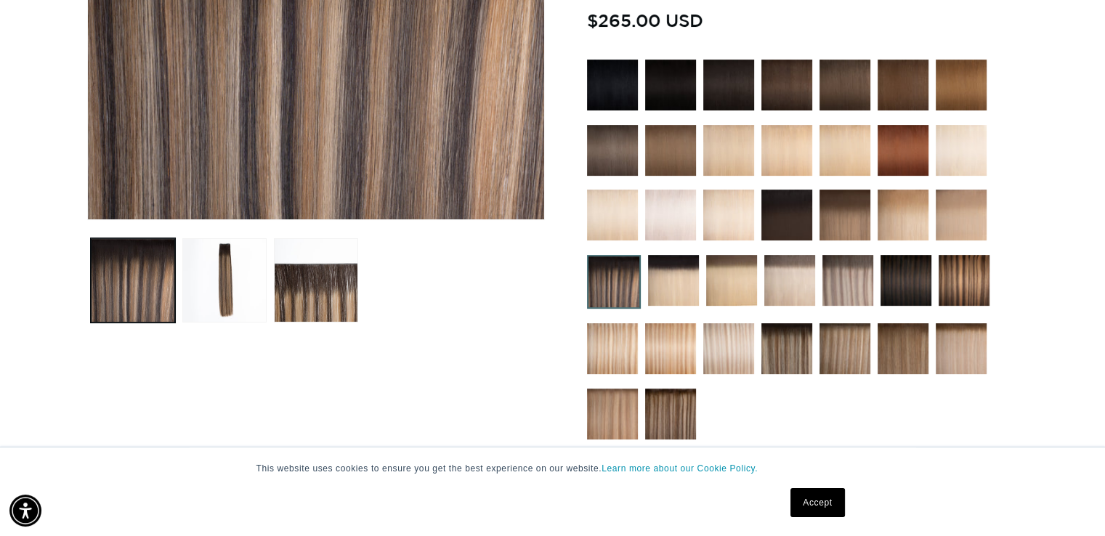
click at [845, 227] on img at bounding box center [845, 215] width 51 height 51
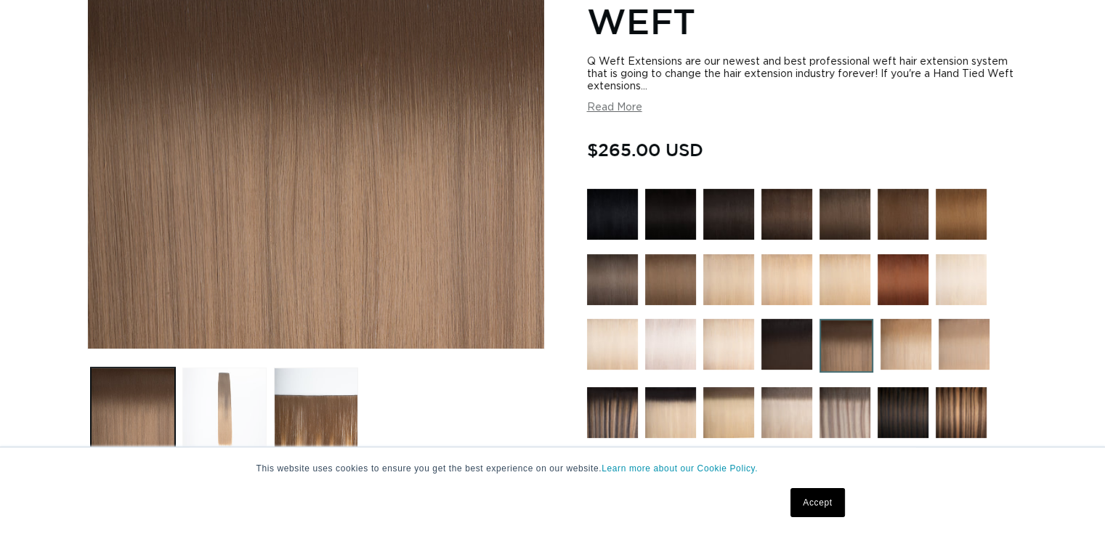
click at [244, 421] on button "Load image 2 in gallery view" at bounding box center [224, 410] width 84 height 84
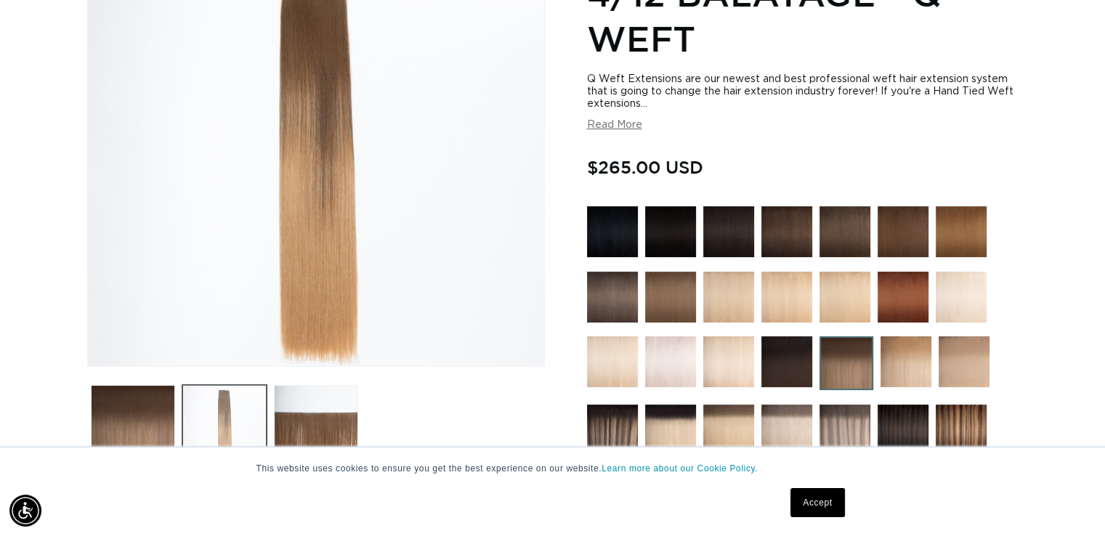
scroll to position [0, 1002]
click at [746, 247] on img at bounding box center [728, 231] width 51 height 51
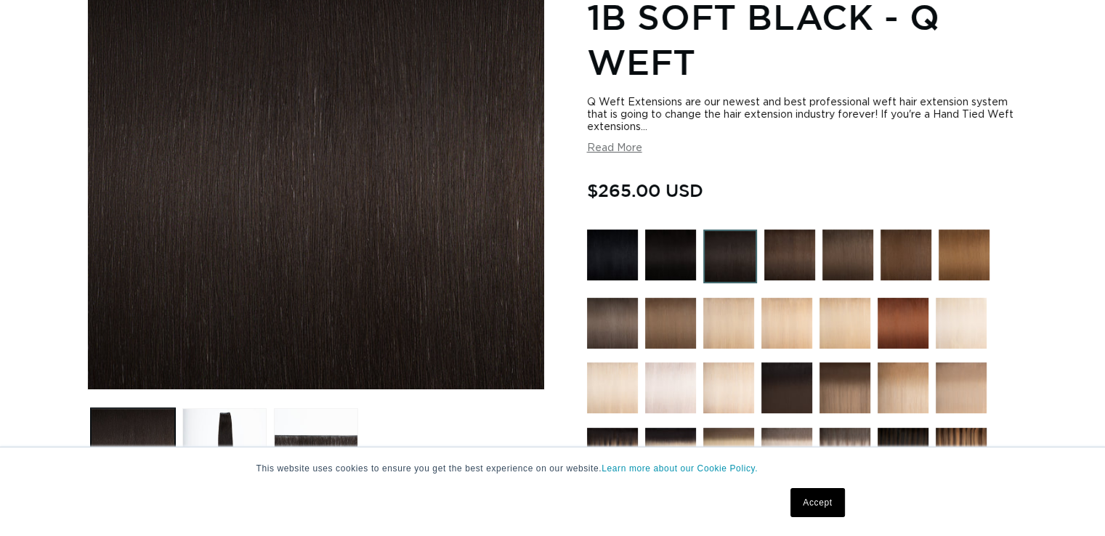
click at [799, 272] on img at bounding box center [789, 255] width 51 height 51
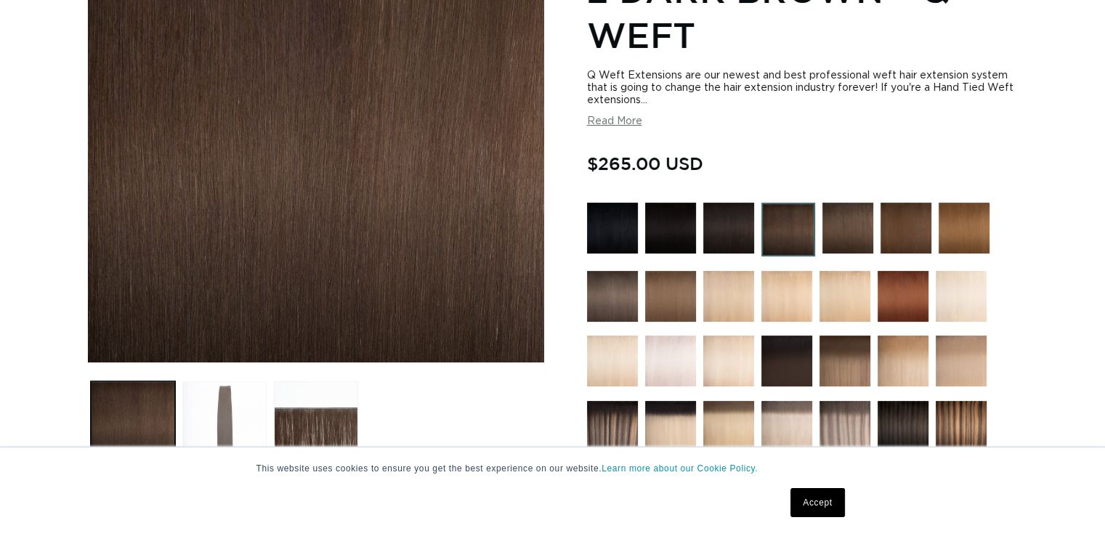
click at [240, 441] on button "Load image 2 in gallery view" at bounding box center [224, 423] width 84 height 84
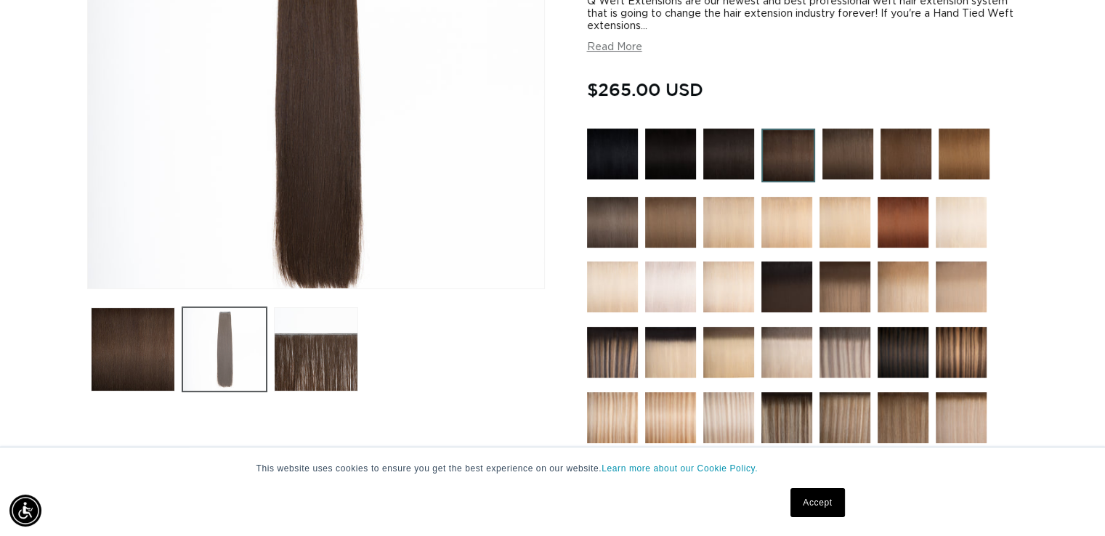
scroll to position [331, 0]
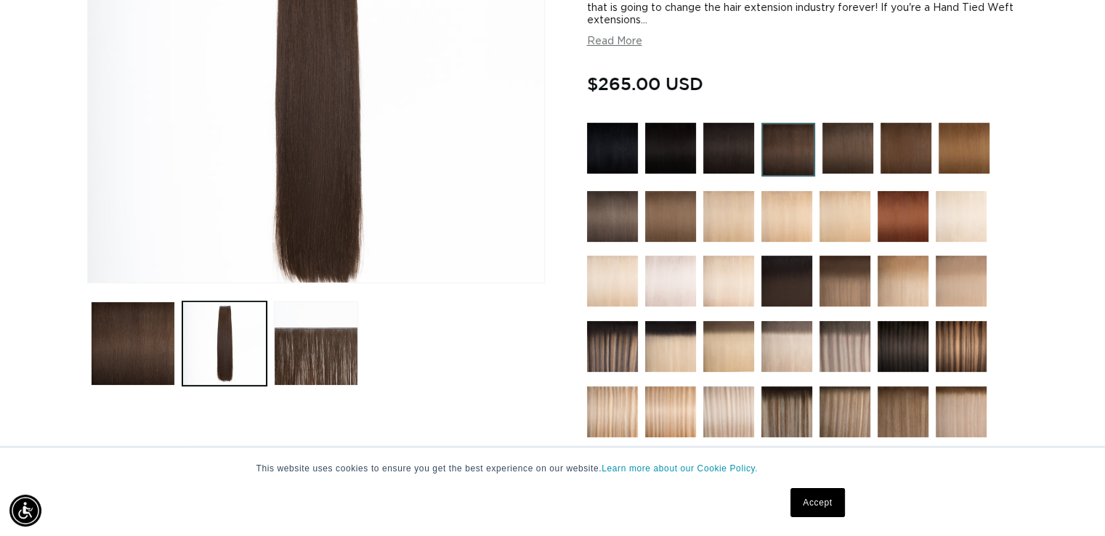
click at [619, 344] on img at bounding box center [612, 346] width 51 height 51
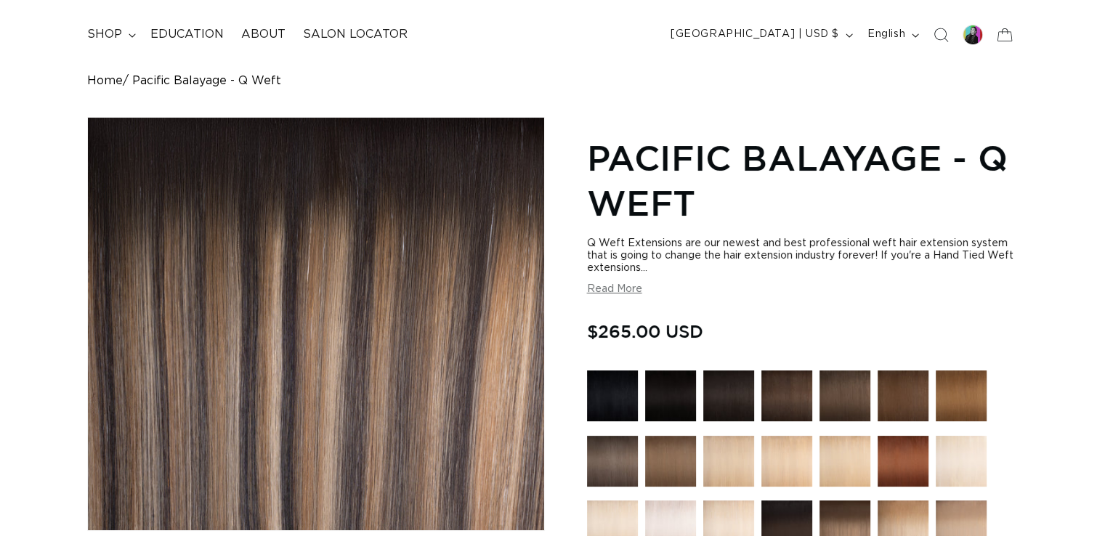
click at [634, 292] on button "Read More" at bounding box center [614, 289] width 55 height 12
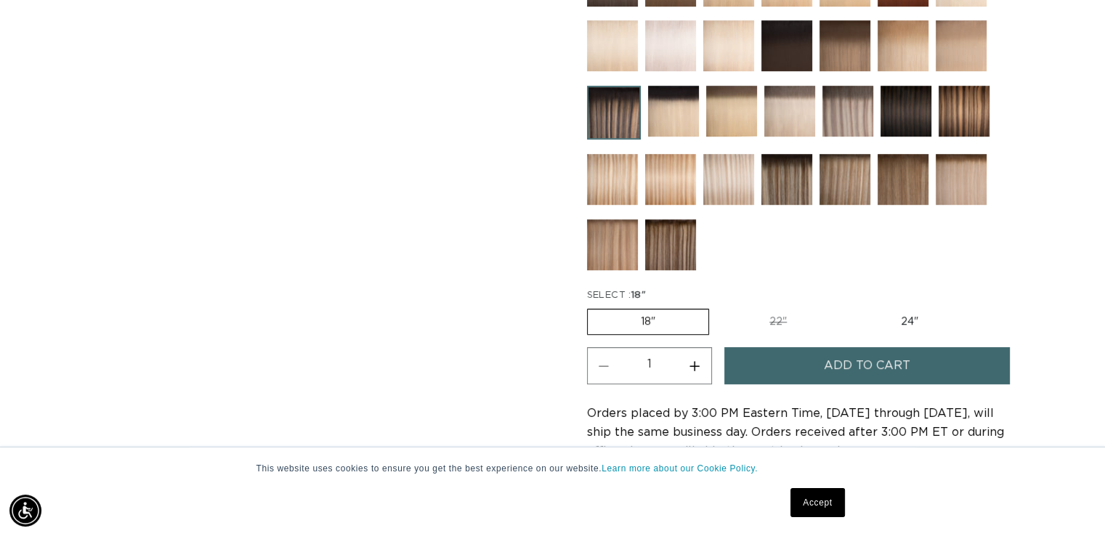
scroll to position [0, 1002]
click at [931, 318] on label "24" Variant sold out or unavailable" at bounding box center [910, 322] width 124 height 25
click at [848, 307] on input "24" Variant sold out or unavailable" at bounding box center [847, 306] width 1 height 1
radio input "true"
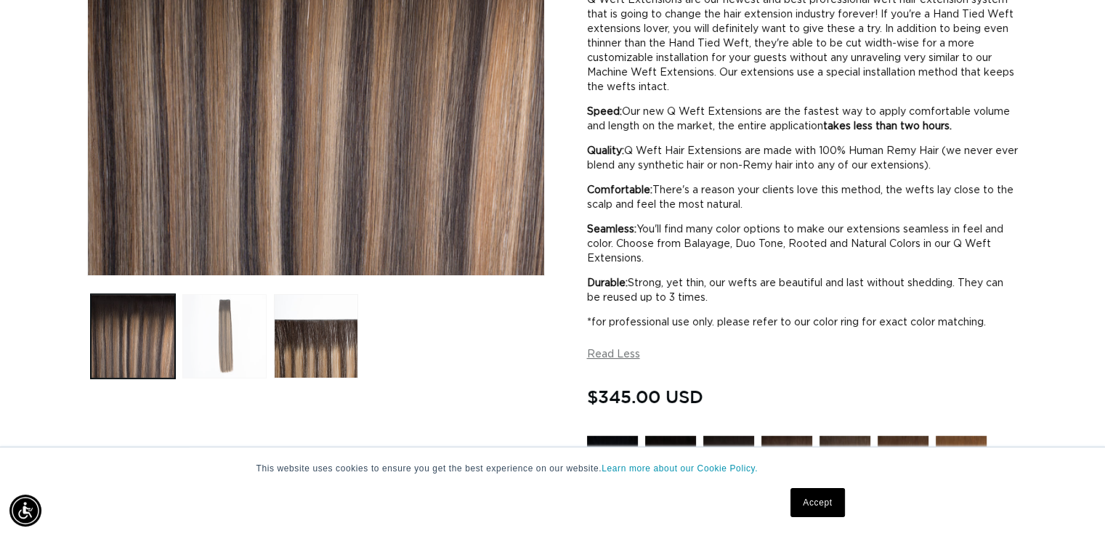
click at [236, 350] on button "Load image 2 in gallery view" at bounding box center [224, 336] width 84 height 84
